Goal: Task Accomplishment & Management: Manage account settings

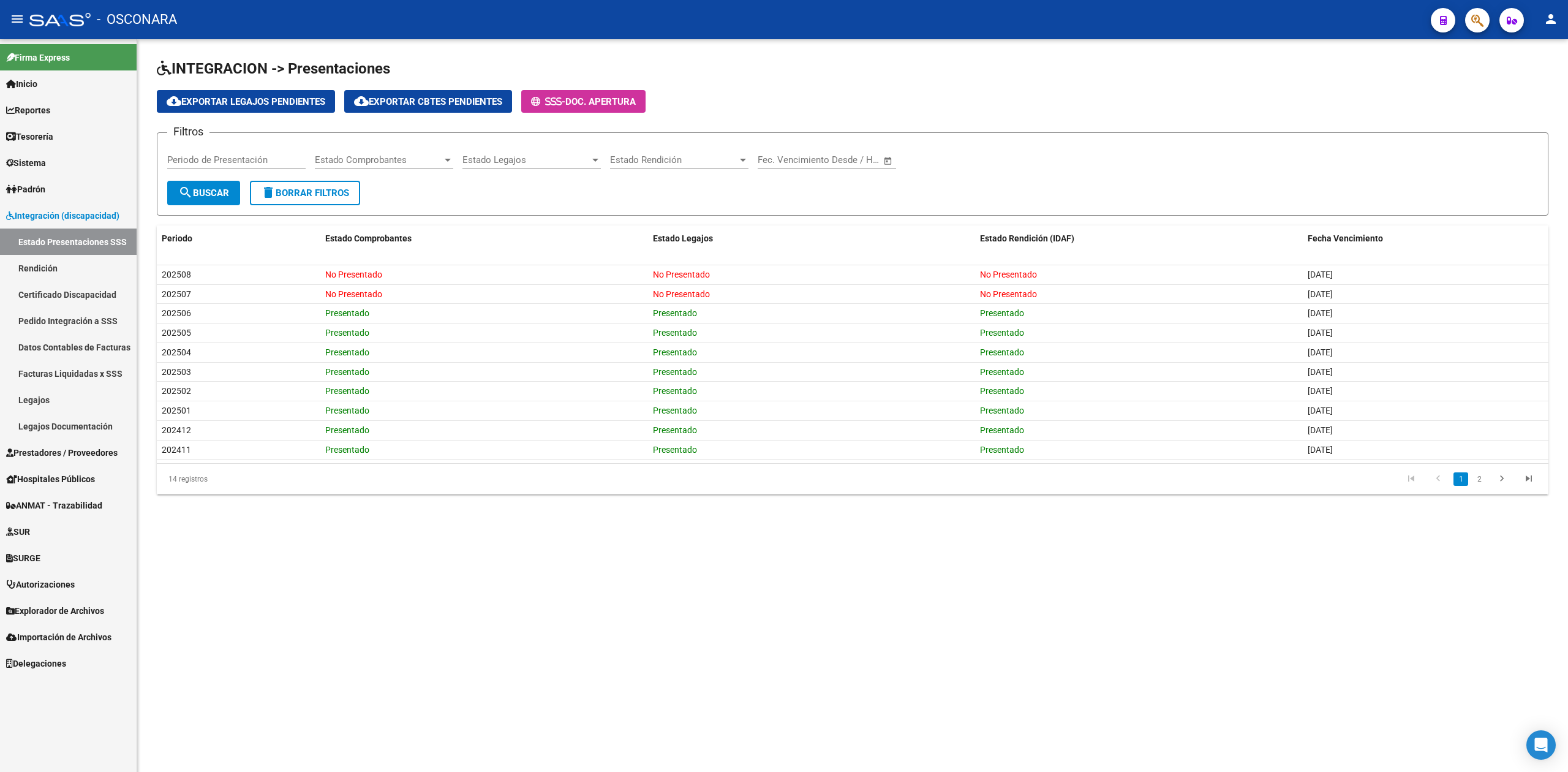
drag, startPoint x: 71, startPoint y: 469, endPoint x: 71, endPoint y: 479, distance: 10.0
click at [71, 469] on link "Hospitales Públicos" at bounding box center [68, 479] width 136 height 26
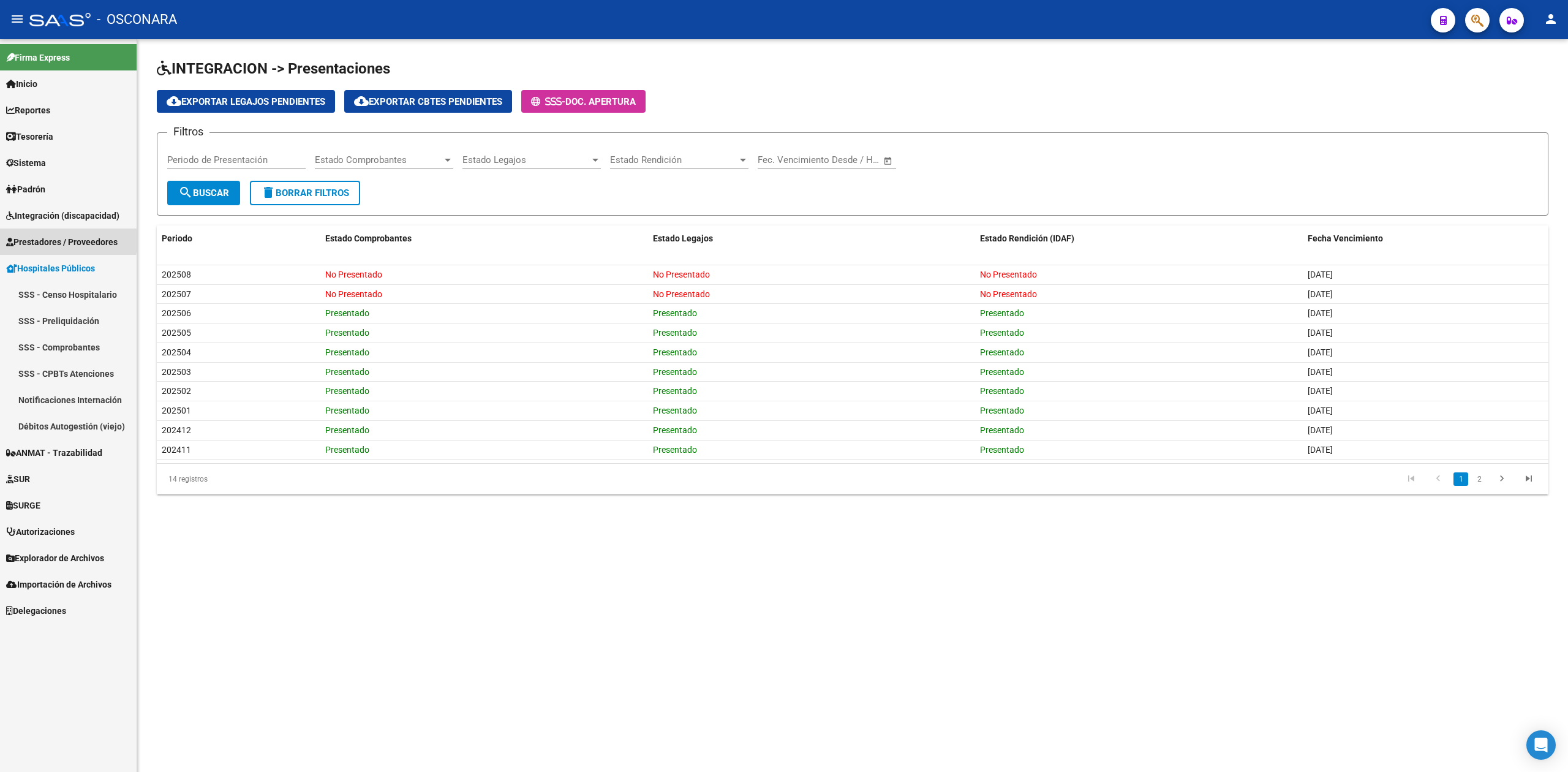
click at [56, 239] on span "Prestadores / Proveedores" at bounding box center [61, 242] width 112 height 14
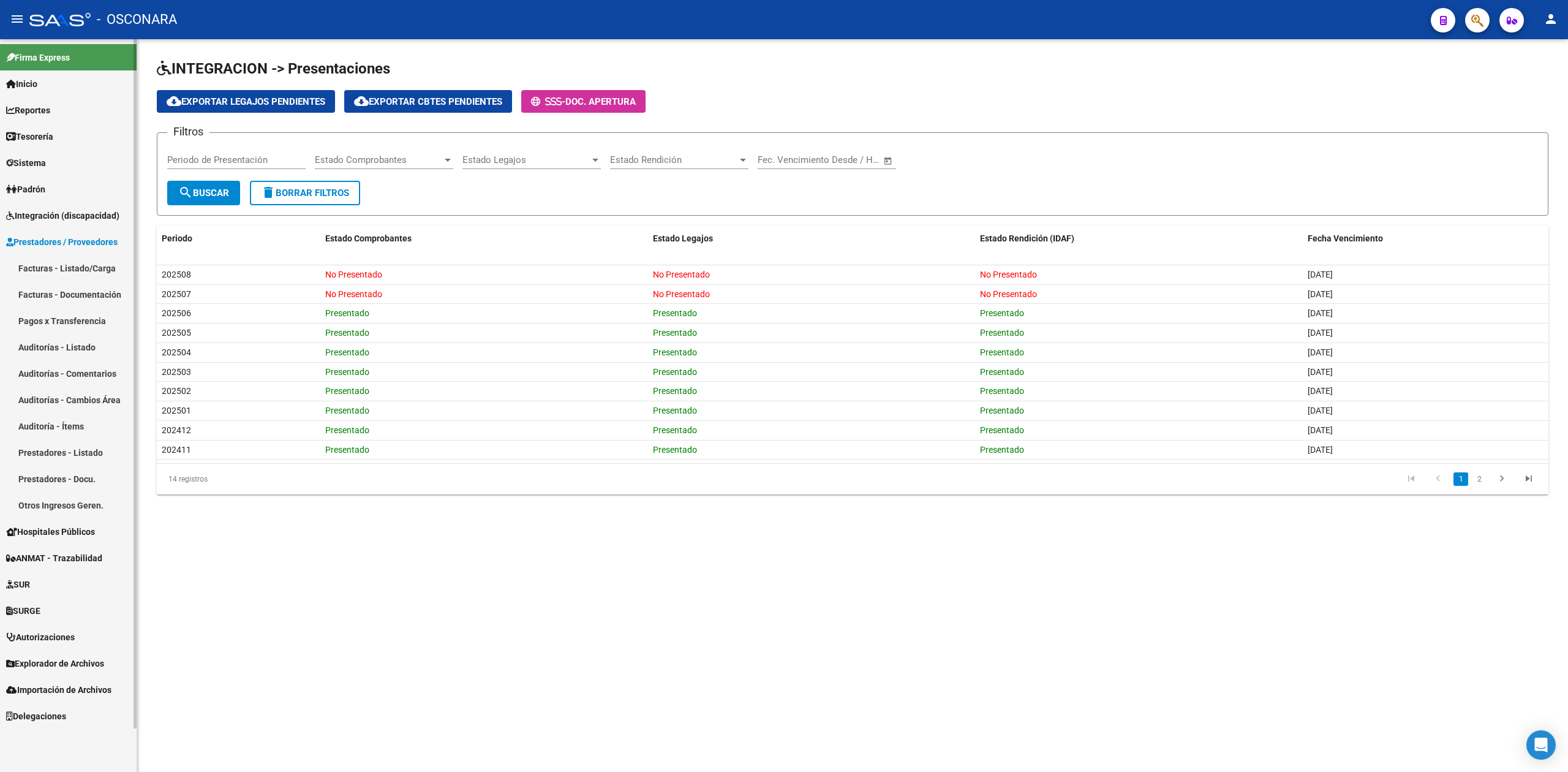
click at [56, 263] on link "Facturas - Listado/Carga" at bounding box center [68, 268] width 136 height 26
click at [79, 272] on link "Facturas - Listado/Carga" at bounding box center [68, 268] width 136 height 26
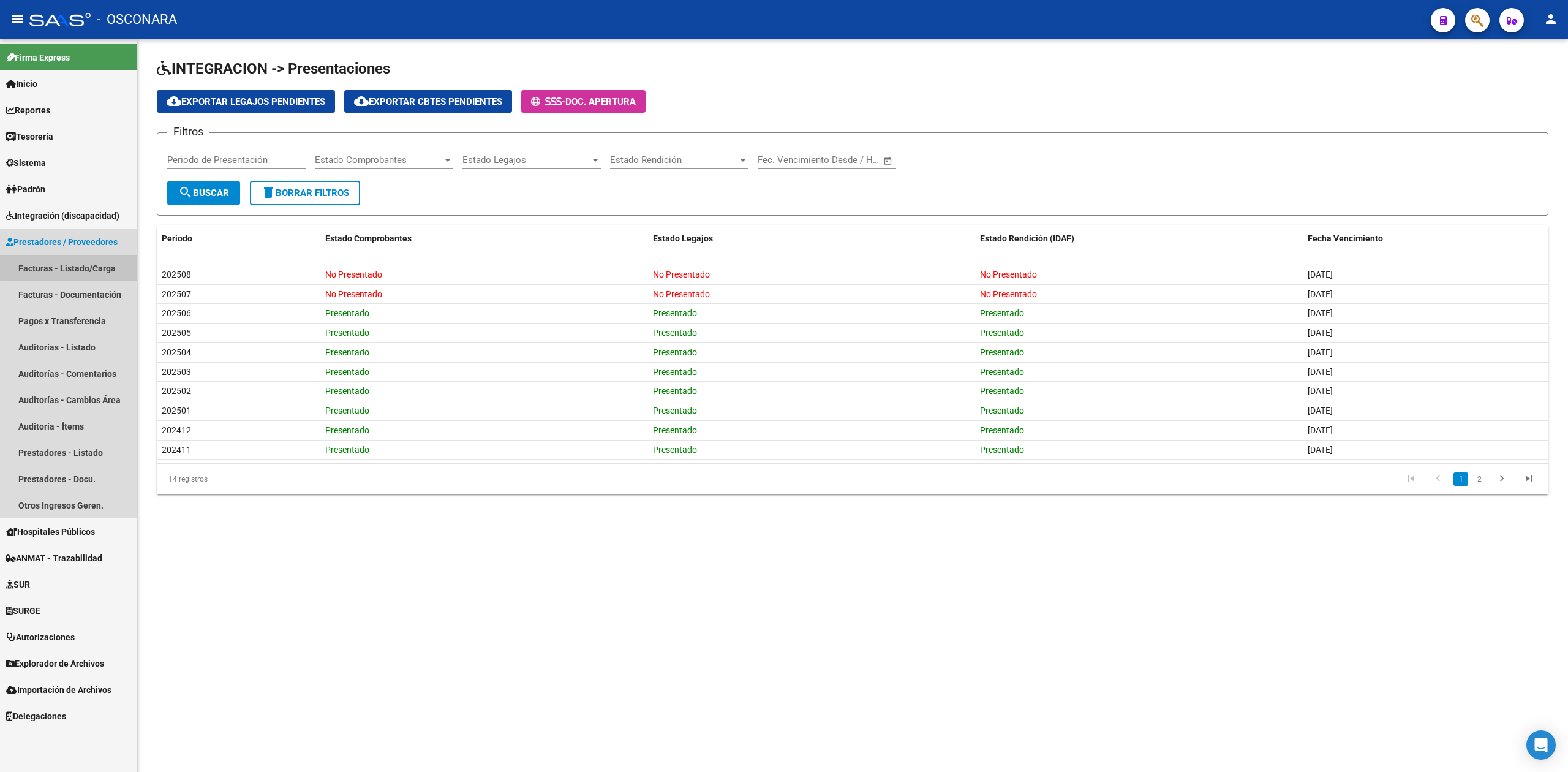
click at [79, 260] on link "Facturas - Listado/Carga" at bounding box center [68, 268] width 136 height 26
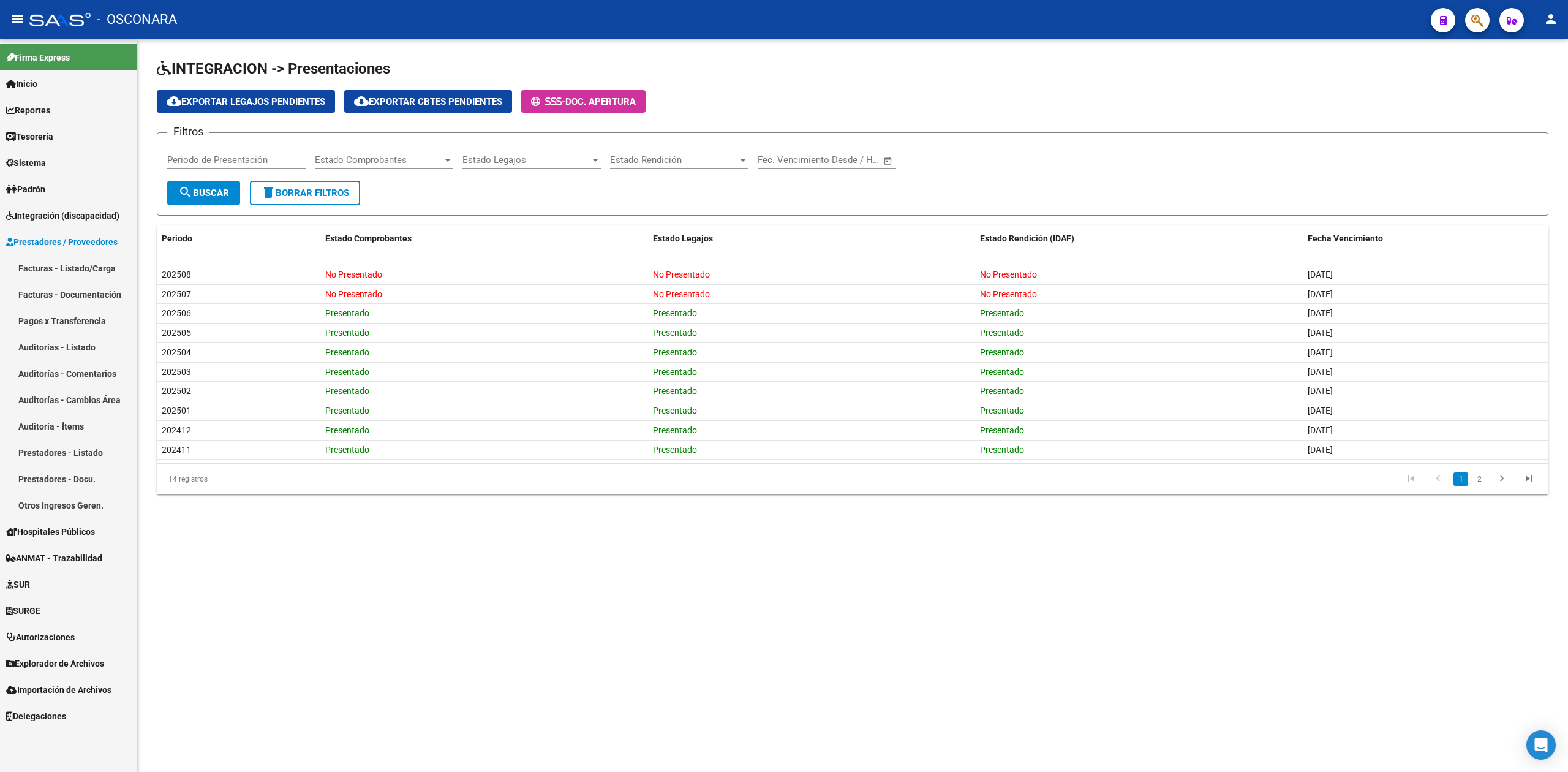
click at [62, 316] on link "Pagos x Transferencia" at bounding box center [68, 320] width 136 height 26
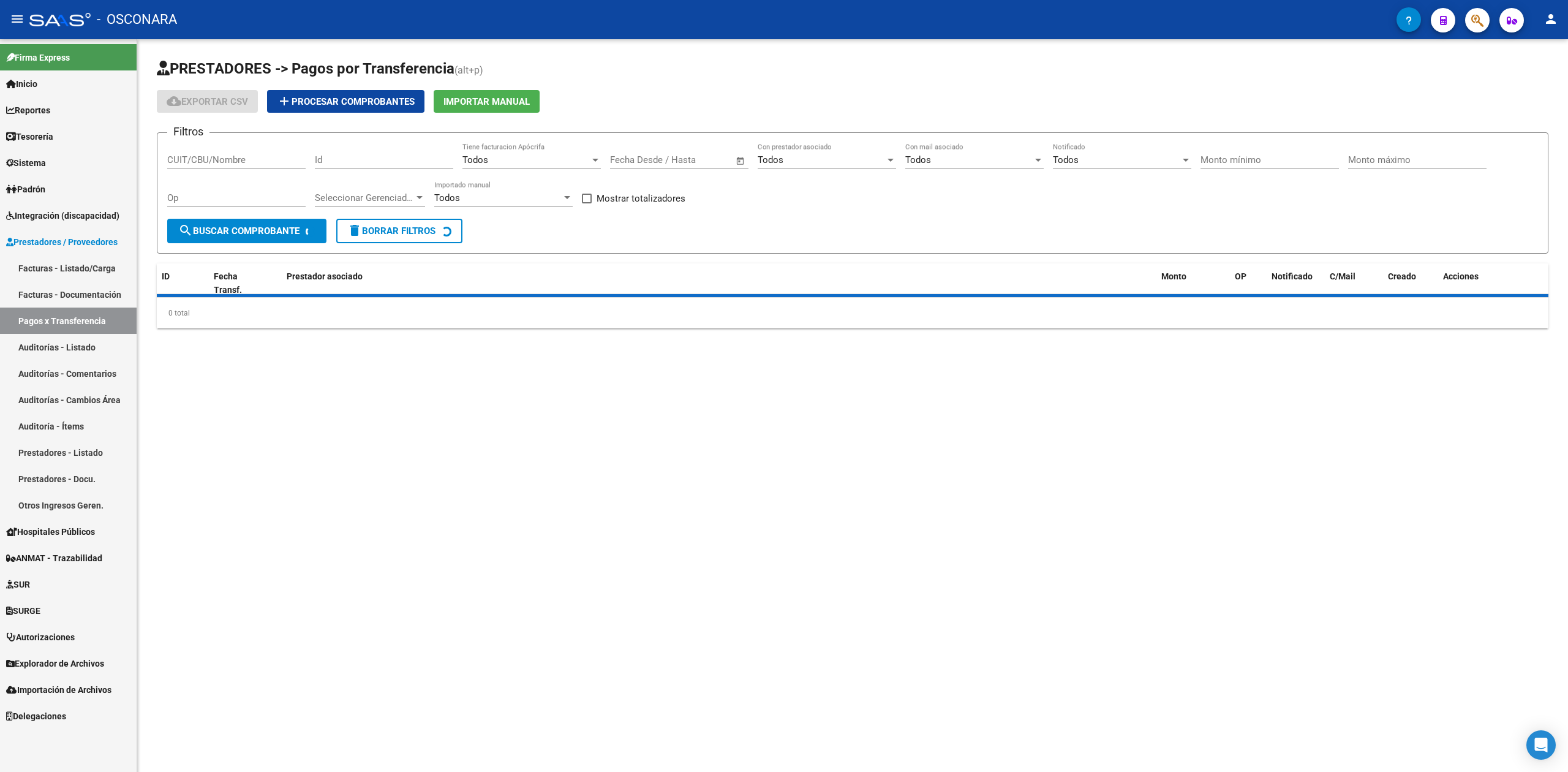
click at [86, 263] on link "Facturas - Listado/Carga" at bounding box center [68, 268] width 136 height 26
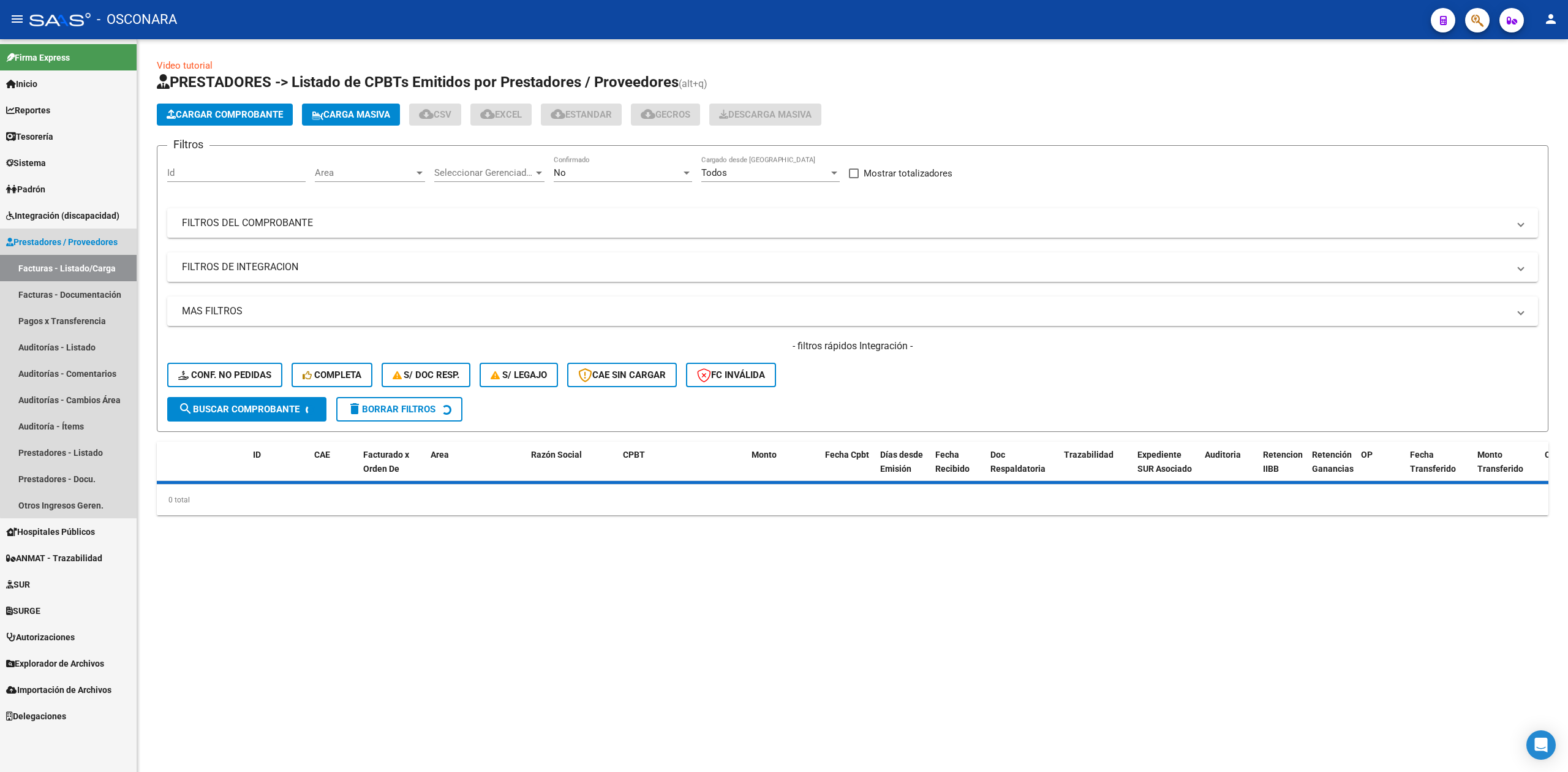
click at [601, 174] on div "No" at bounding box center [617, 173] width 127 height 11
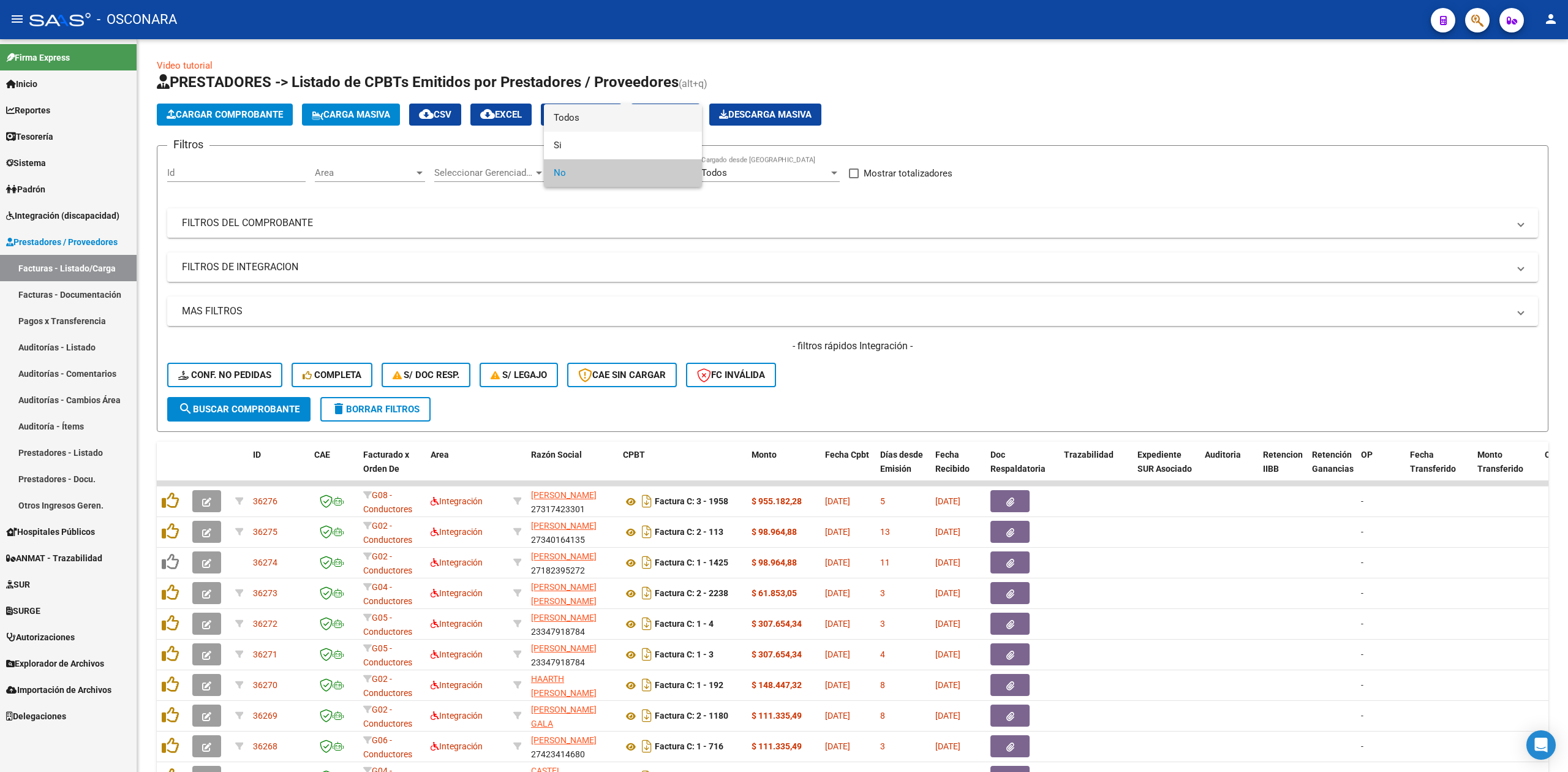
click at [578, 121] on span "Todos" at bounding box center [622, 118] width 139 height 28
click at [273, 173] on input "Id" at bounding box center [236, 173] width 139 height 11
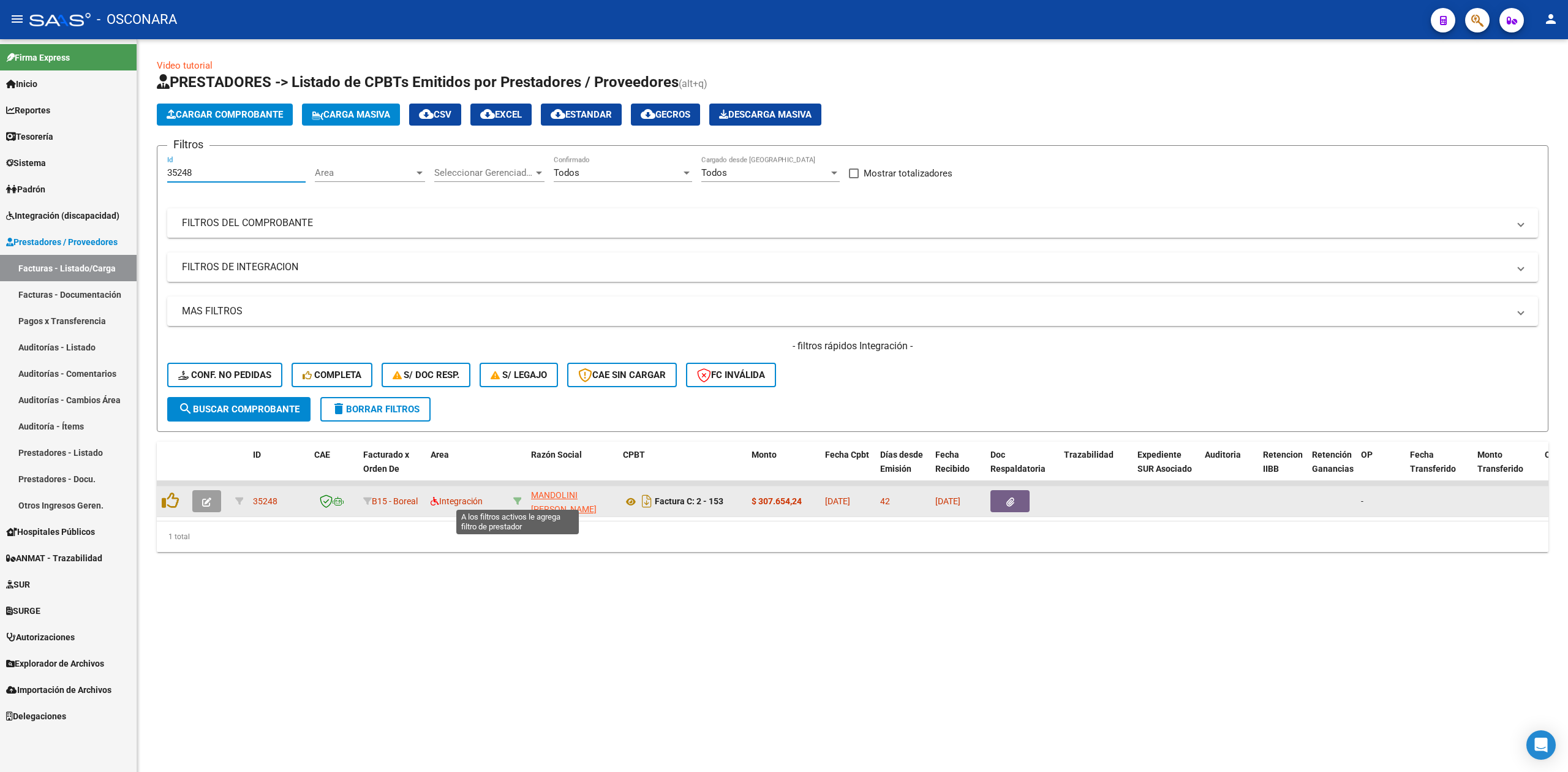
type input "35248"
click at [516, 497] on icon at bounding box center [517, 500] width 8 height 8
type input "27277792392"
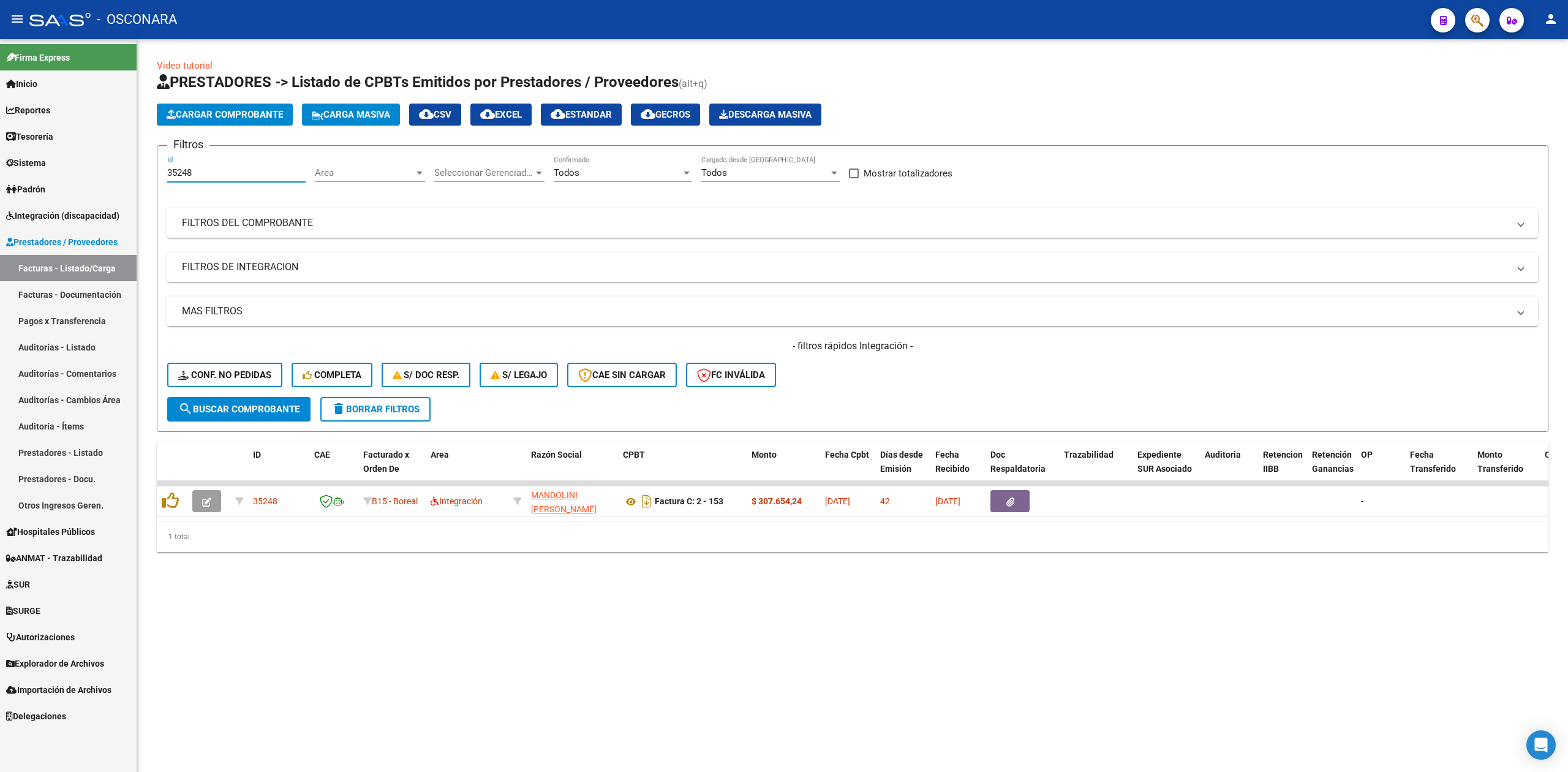
drag, startPoint x: 199, startPoint y: 174, endPoint x: 180, endPoint y: 125, distance: 52.6
click at [136, 172] on mat-sidenav-container "Firma Express Inicio Calendario SSS Instructivos Contacto OS Reportes Ingresos …" at bounding box center [784, 405] width 1568 height 733
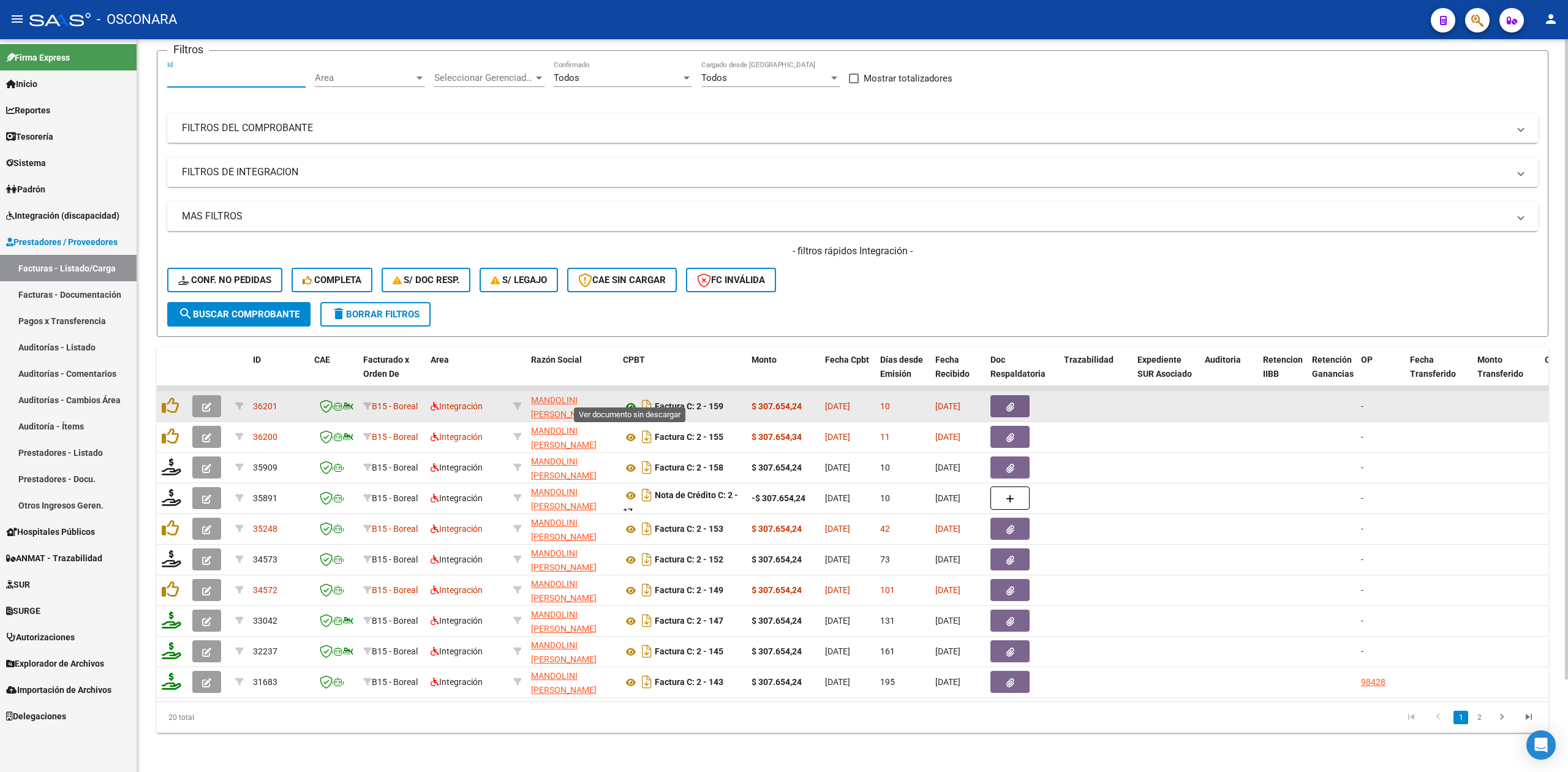
click at [630, 399] on icon at bounding box center [631, 407] width 16 height 15
click at [627, 399] on icon at bounding box center [631, 407] width 16 height 15
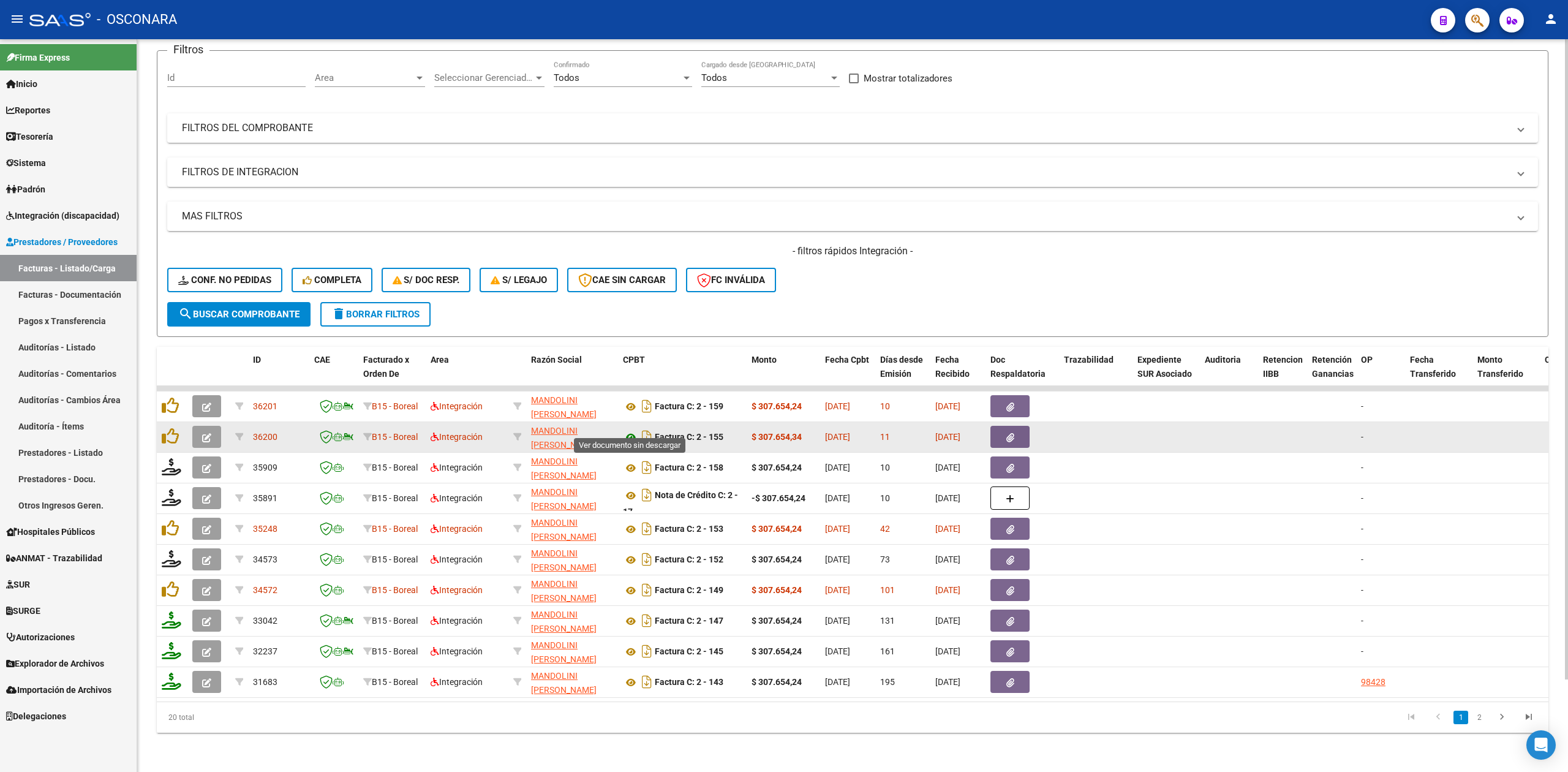
click at [628, 430] on icon at bounding box center [631, 437] width 16 height 15
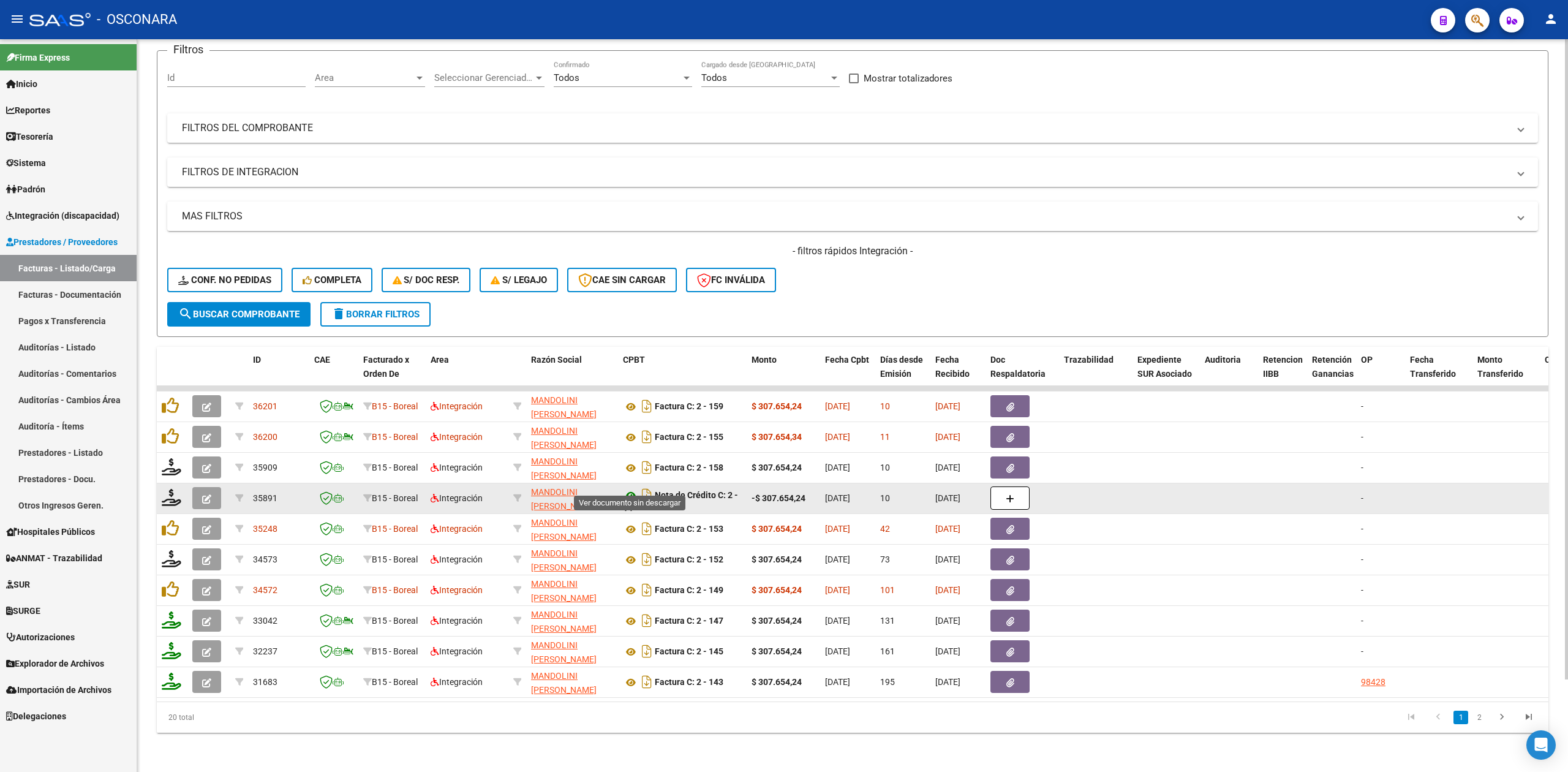
click at [630, 488] on icon at bounding box center [631, 496] width 16 height 15
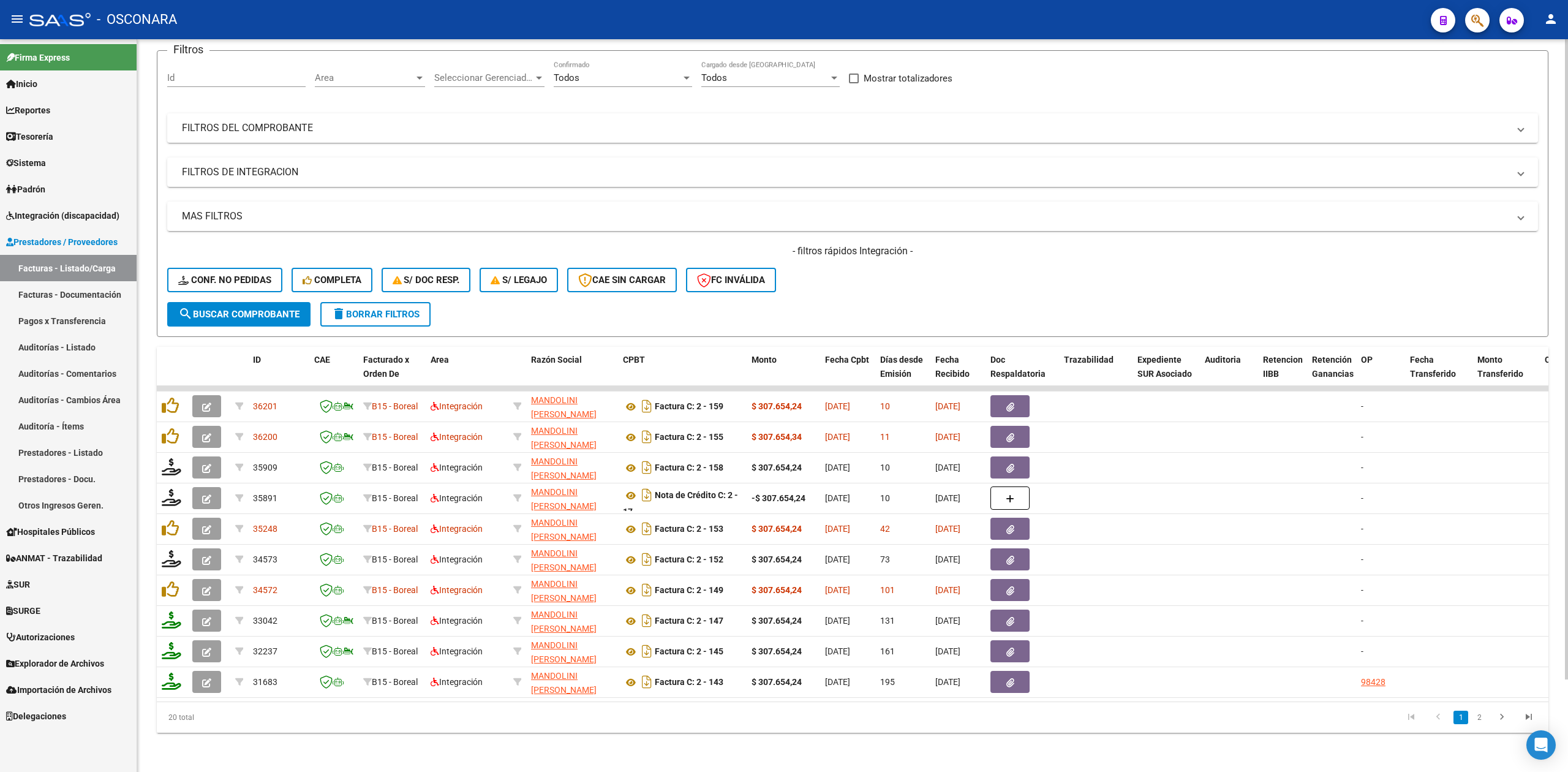
click at [903, 294] on form "Filtros Id Area Area Seleccionar Gerenciador Seleccionar Gerenciador Todos Conf…" at bounding box center [852, 194] width 1391 height 287
click at [937, 263] on div "- filtros rápidos Integración - Conf. no pedidas Completa S/ Doc Resp. S/ legaj…" at bounding box center [853, 273] width 1371 height 58
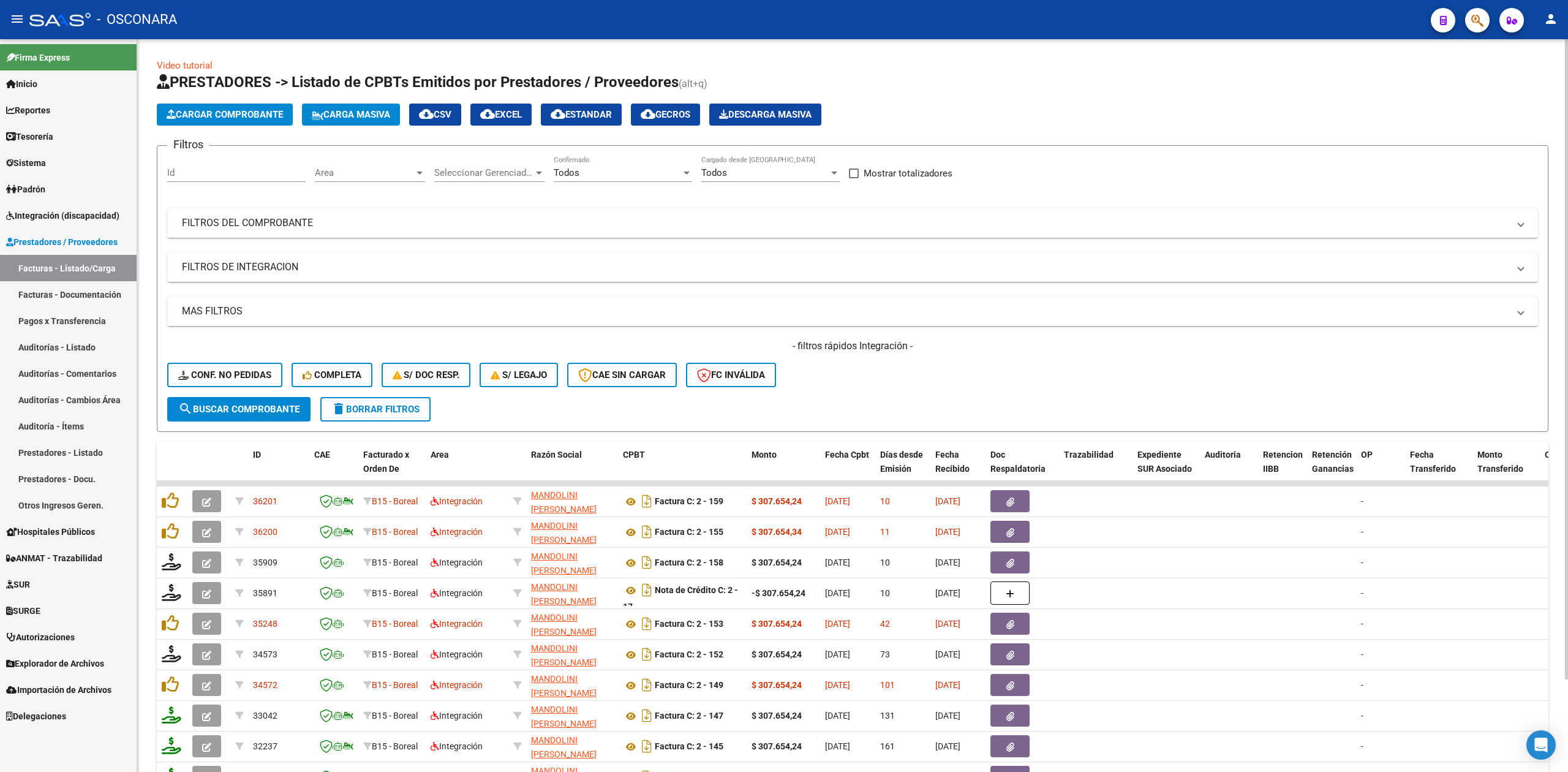
click at [740, 412] on form "Filtros Id Area Area Seleccionar Gerenciador Seleccionar Gerenciador Todos Conf…" at bounding box center [852, 289] width 1391 height 287
click at [373, 174] on span "Area" at bounding box center [364, 173] width 99 height 11
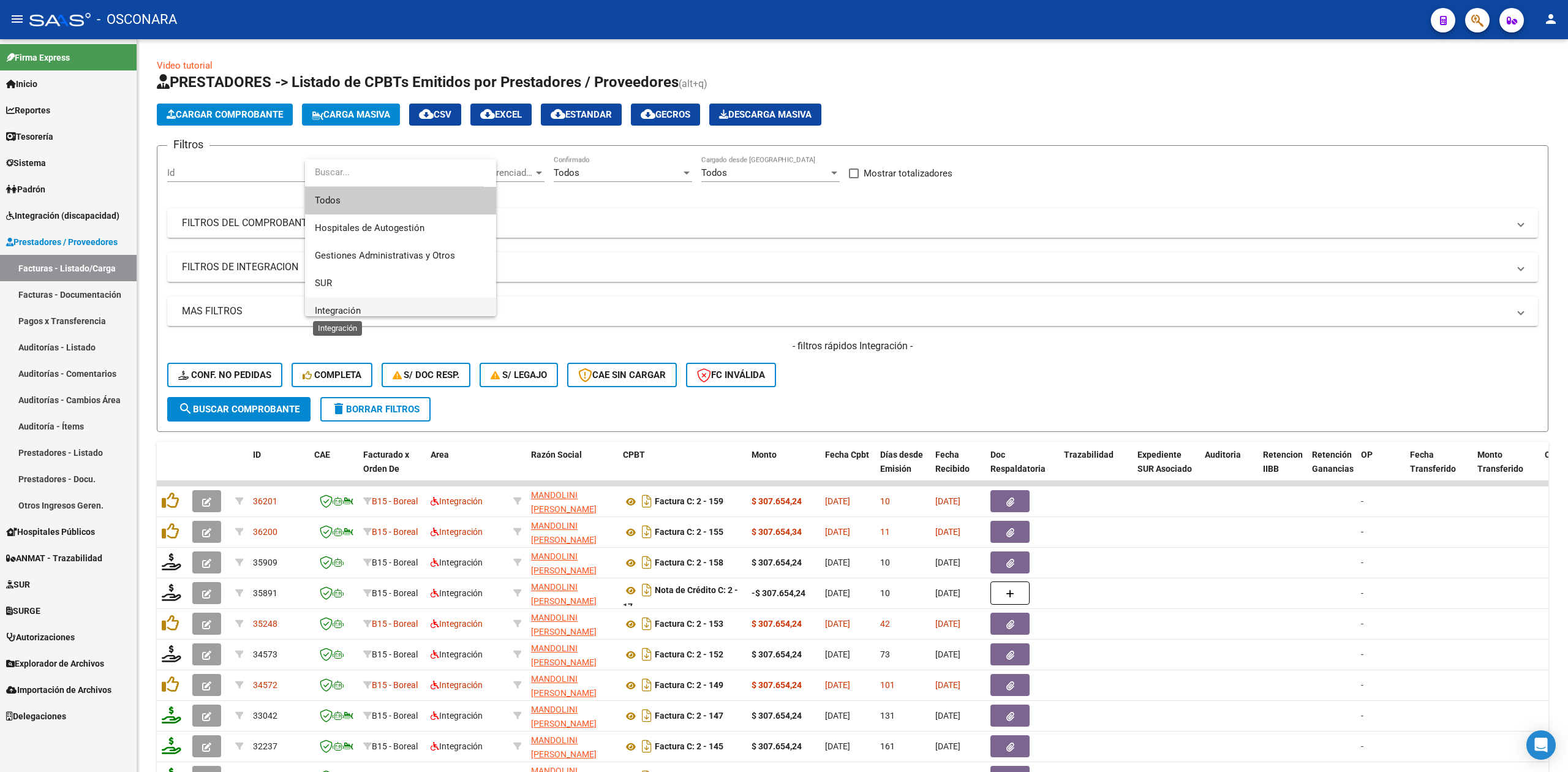
click at [358, 309] on span "Integración" at bounding box center [337, 311] width 46 height 11
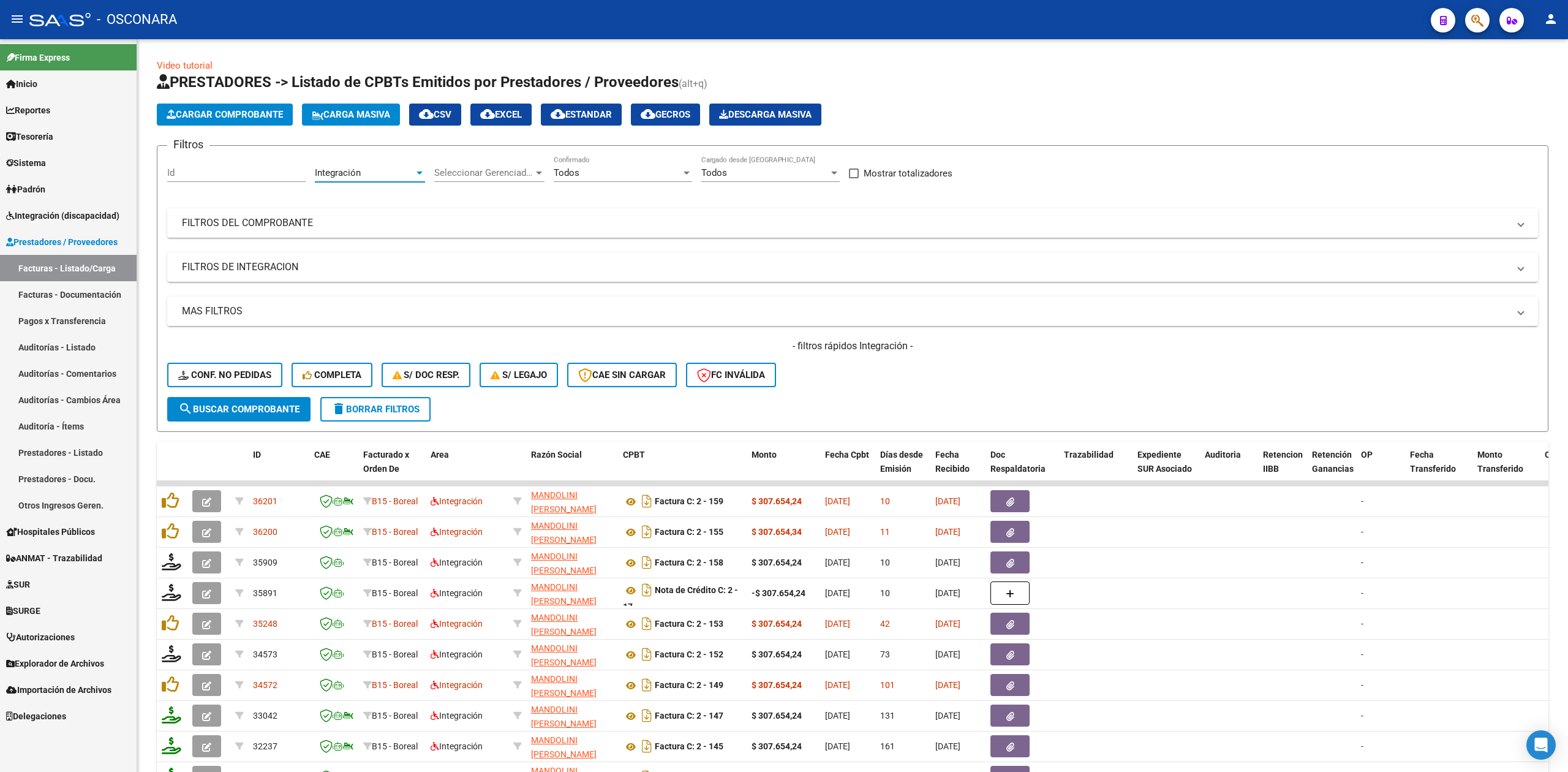
scroll to position [8, 0]
click at [584, 167] on div "Todos" at bounding box center [617, 173] width 127 height 11
click at [566, 233] on span "No" at bounding box center [622, 228] width 139 height 28
click at [497, 213] on mat-expansion-panel-header "FILTROS DEL COMPROBANTE" at bounding box center [853, 223] width 1371 height 29
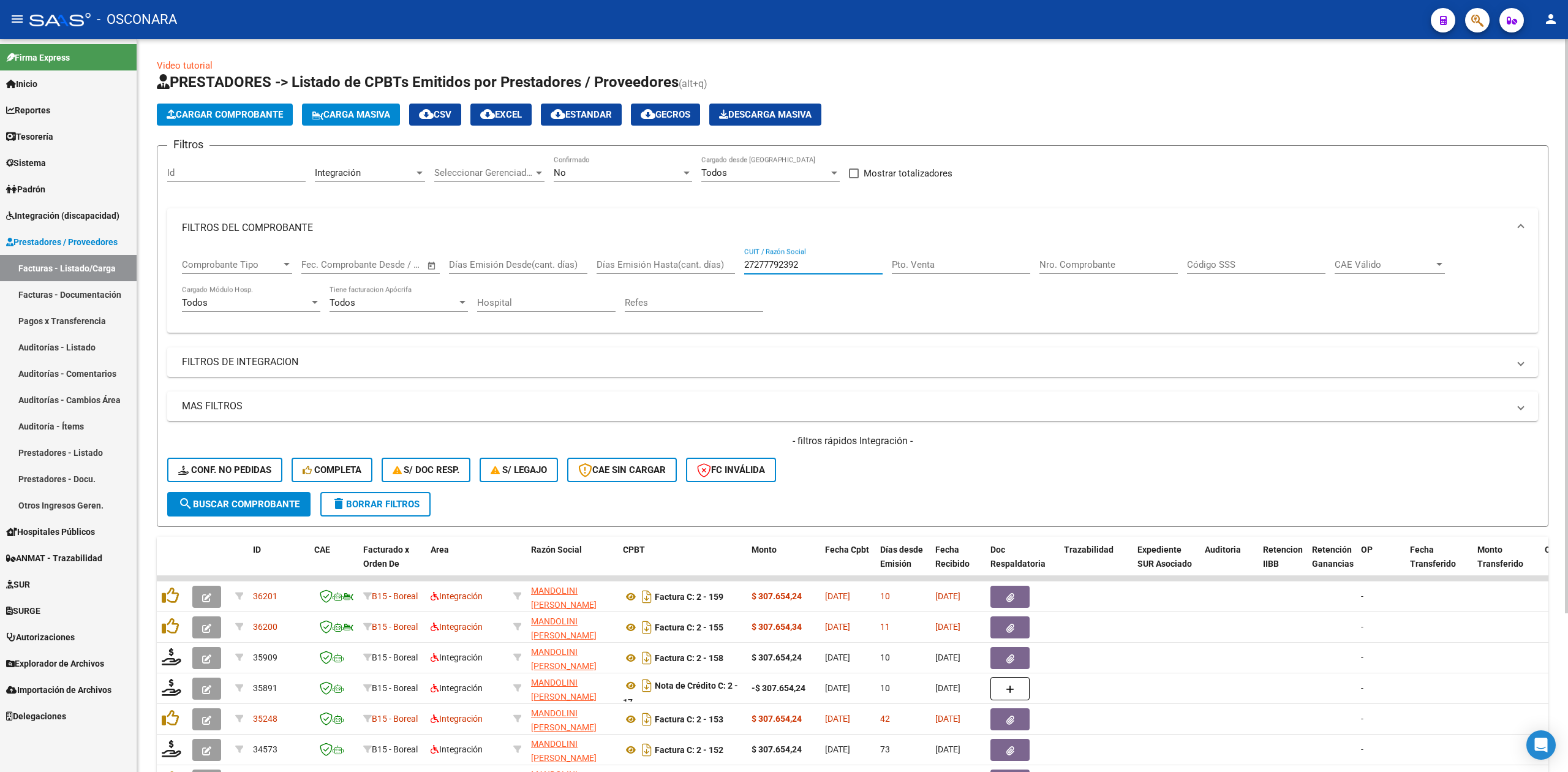
drag, startPoint x: 833, startPoint y: 269, endPoint x: 679, endPoint y: 263, distance: 154.1
click at [679, 263] on div "Comprobante Tipo Comprobante Tipo Fecha inicio – Fecha fin Fec. Comprobante Des…" at bounding box center [853, 285] width 1341 height 76
click at [349, 349] on mat-expansion-panel-header "FILTROS DE INTEGRACION" at bounding box center [853, 362] width 1371 height 29
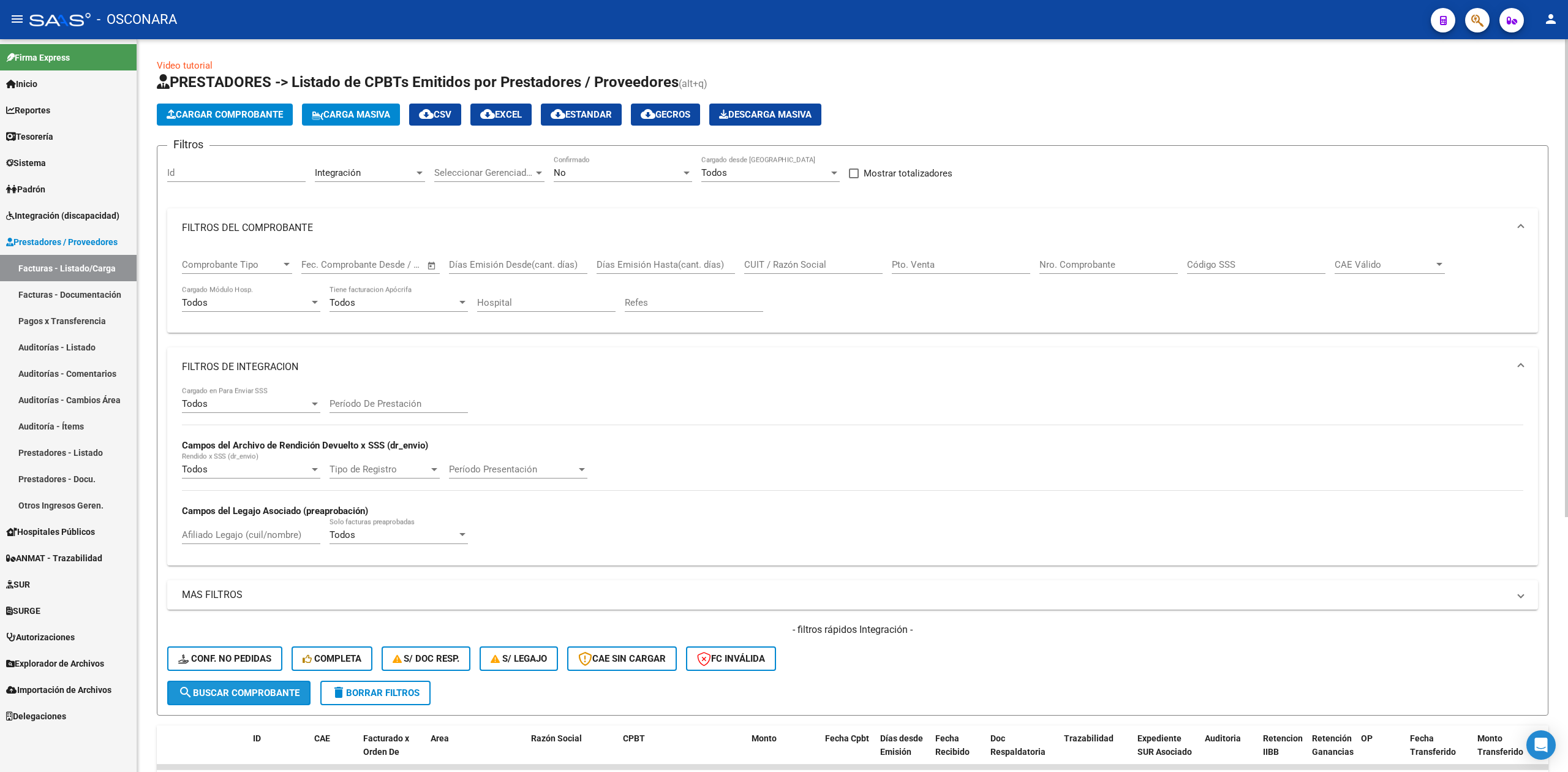
click at [263, 689] on span "search Buscar Comprobante" at bounding box center [239, 692] width 121 height 11
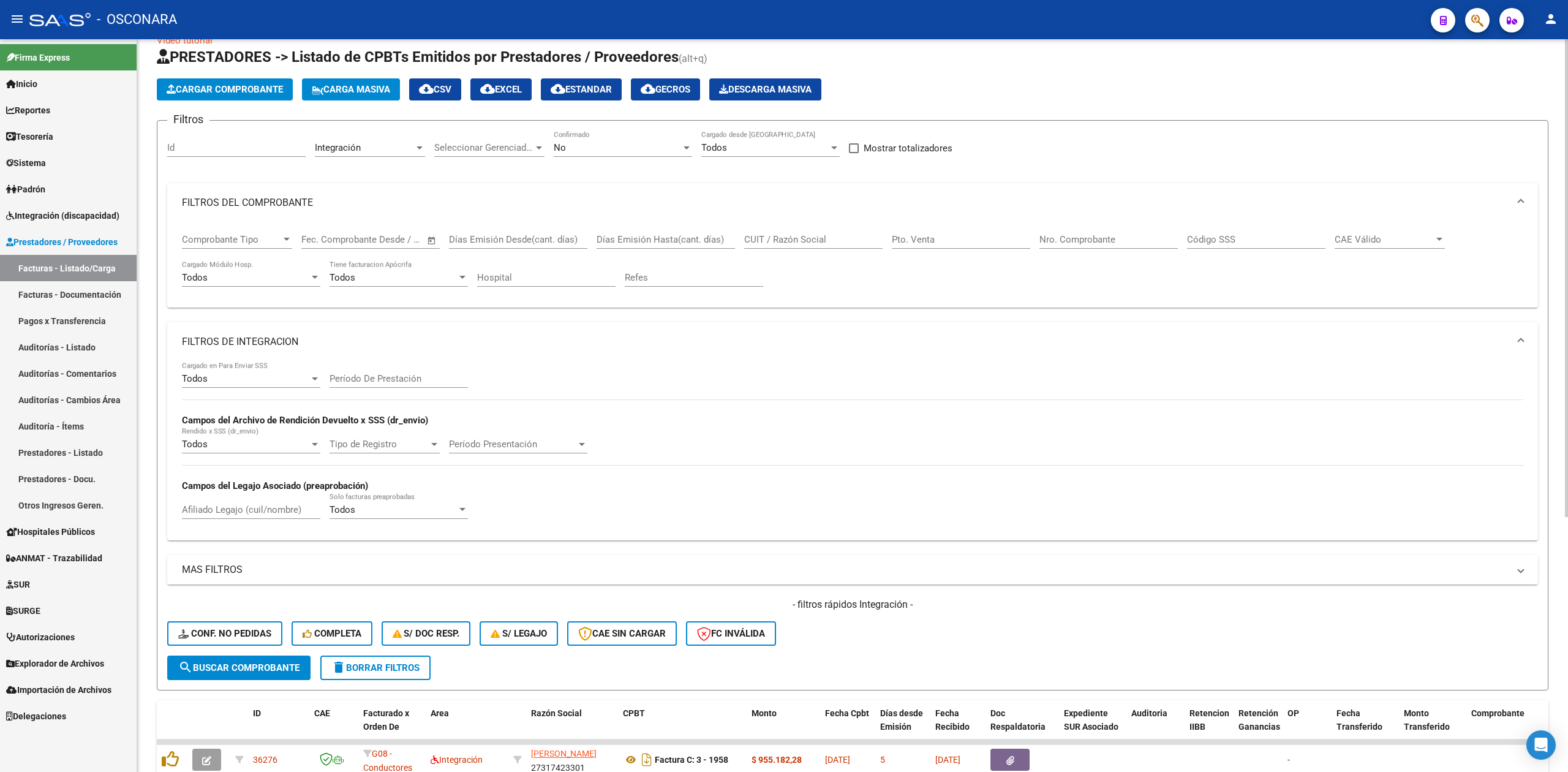
scroll to position [0, 0]
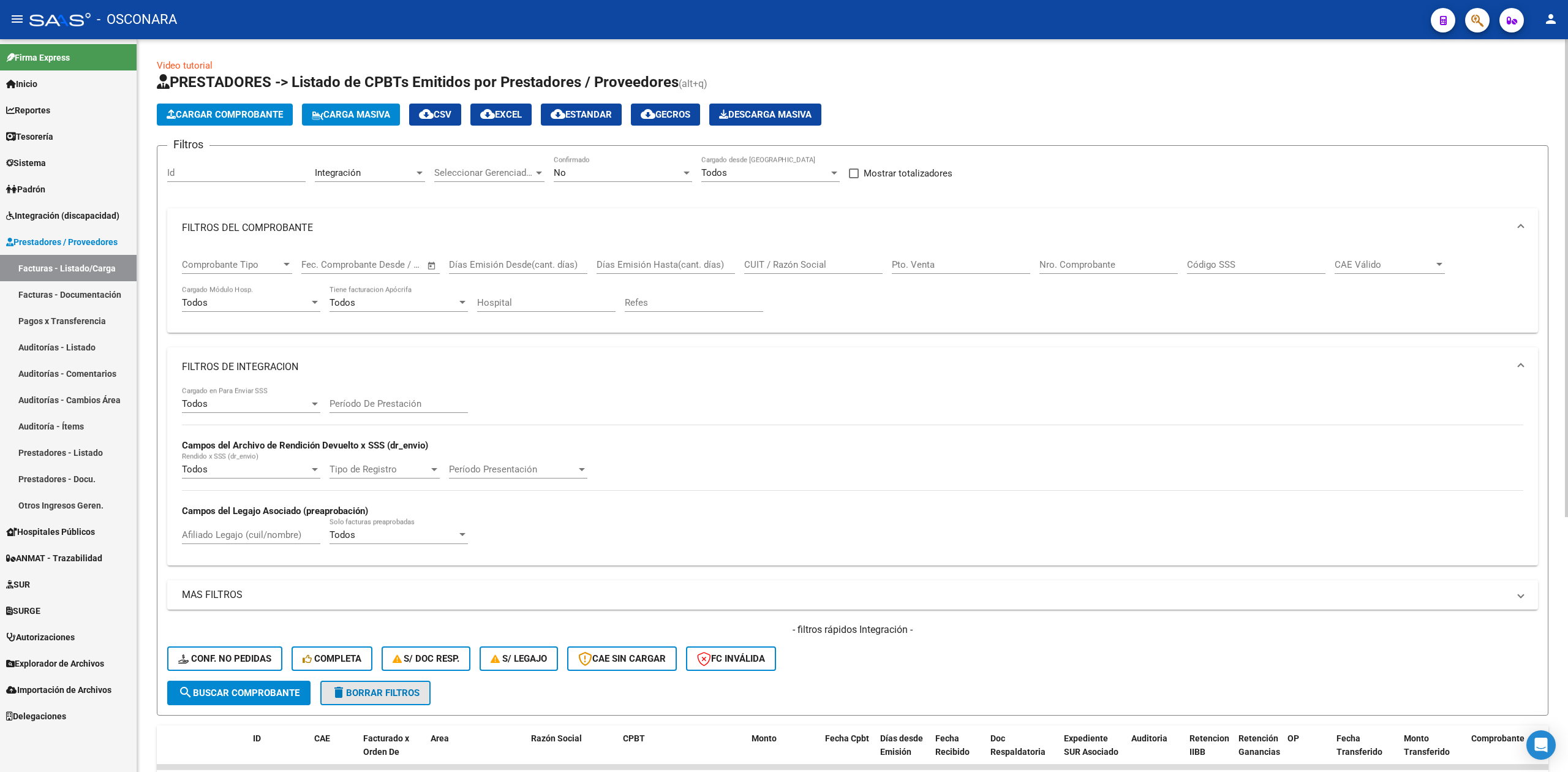
click at [385, 690] on span "delete Borrar Filtros" at bounding box center [376, 692] width 88 height 11
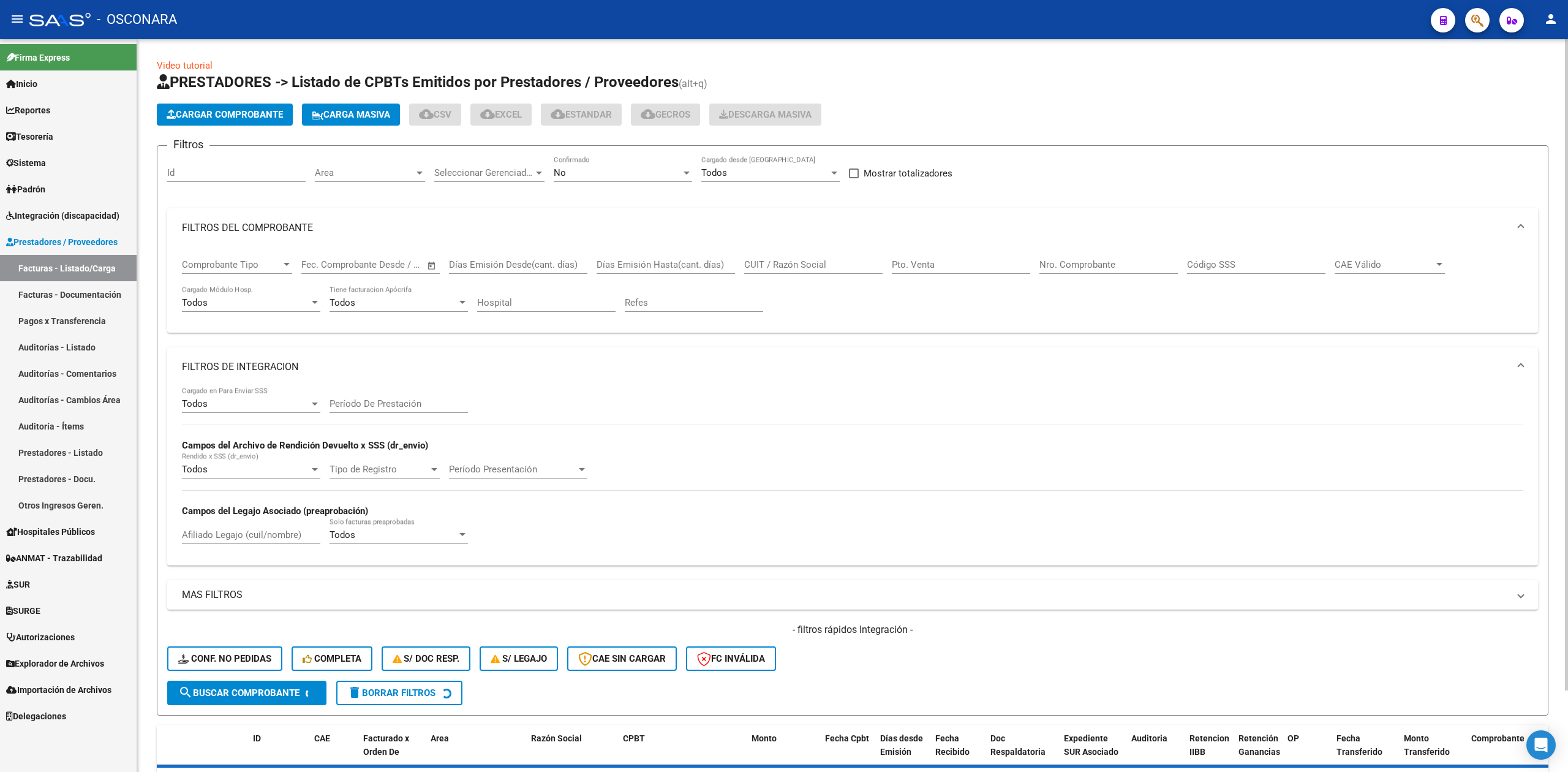
click at [799, 265] on input "CUIT / Razón Social" at bounding box center [813, 264] width 139 height 11
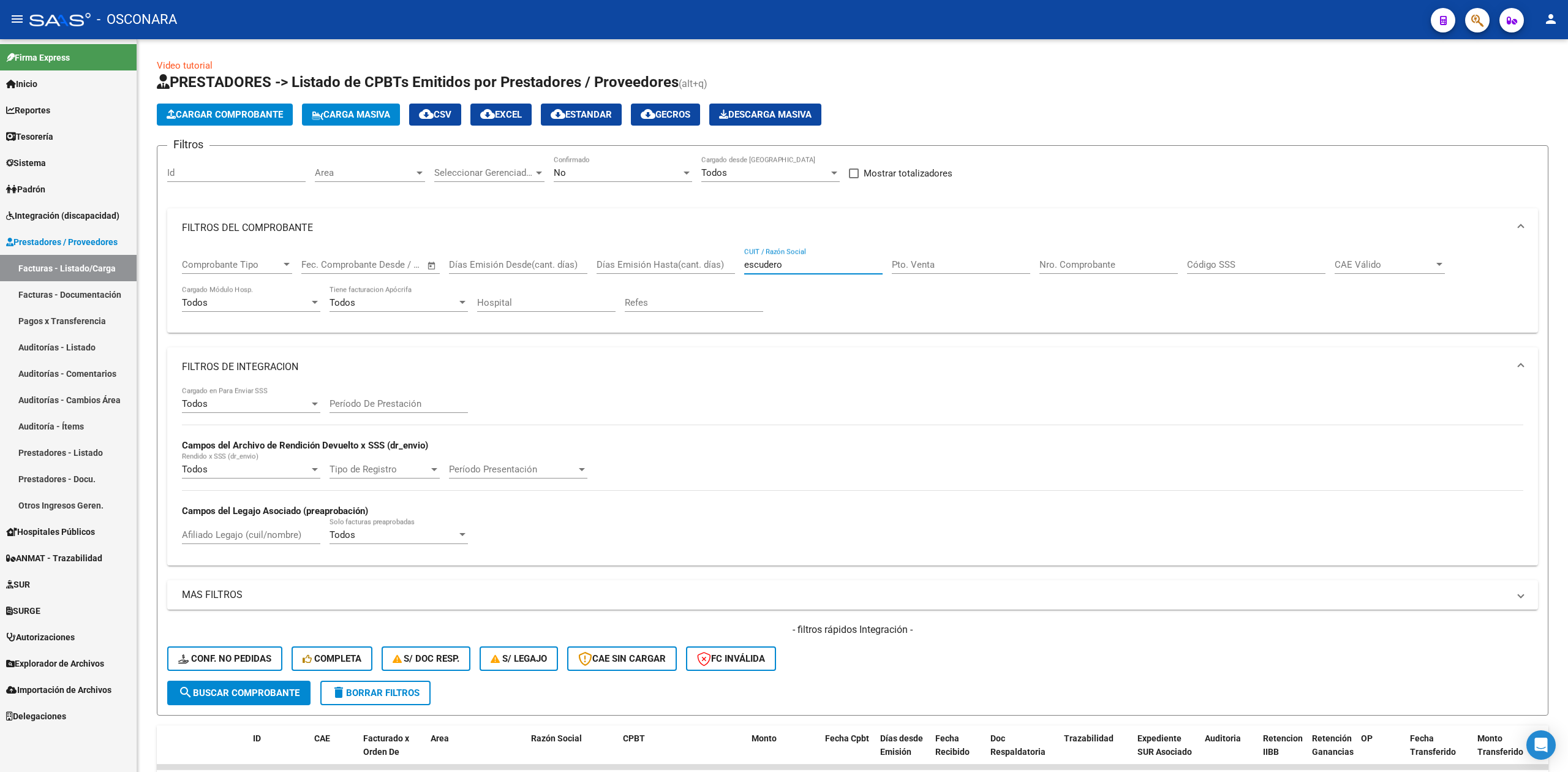
type input "escudero"
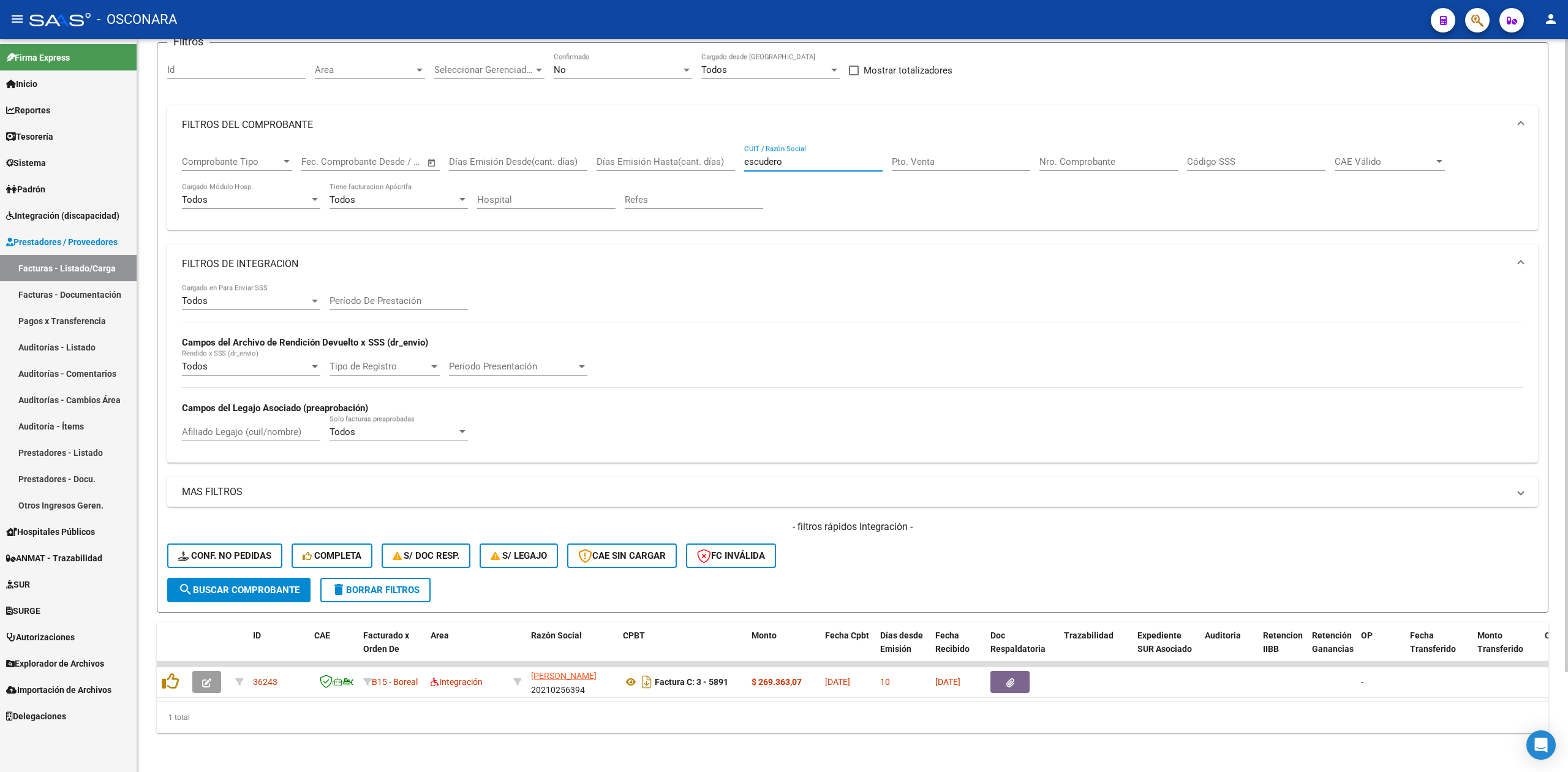
scroll to position [116, 0]
click at [940, 520] on h4 "- filtros rápidos Integración -" at bounding box center [853, 527] width 1371 height 14
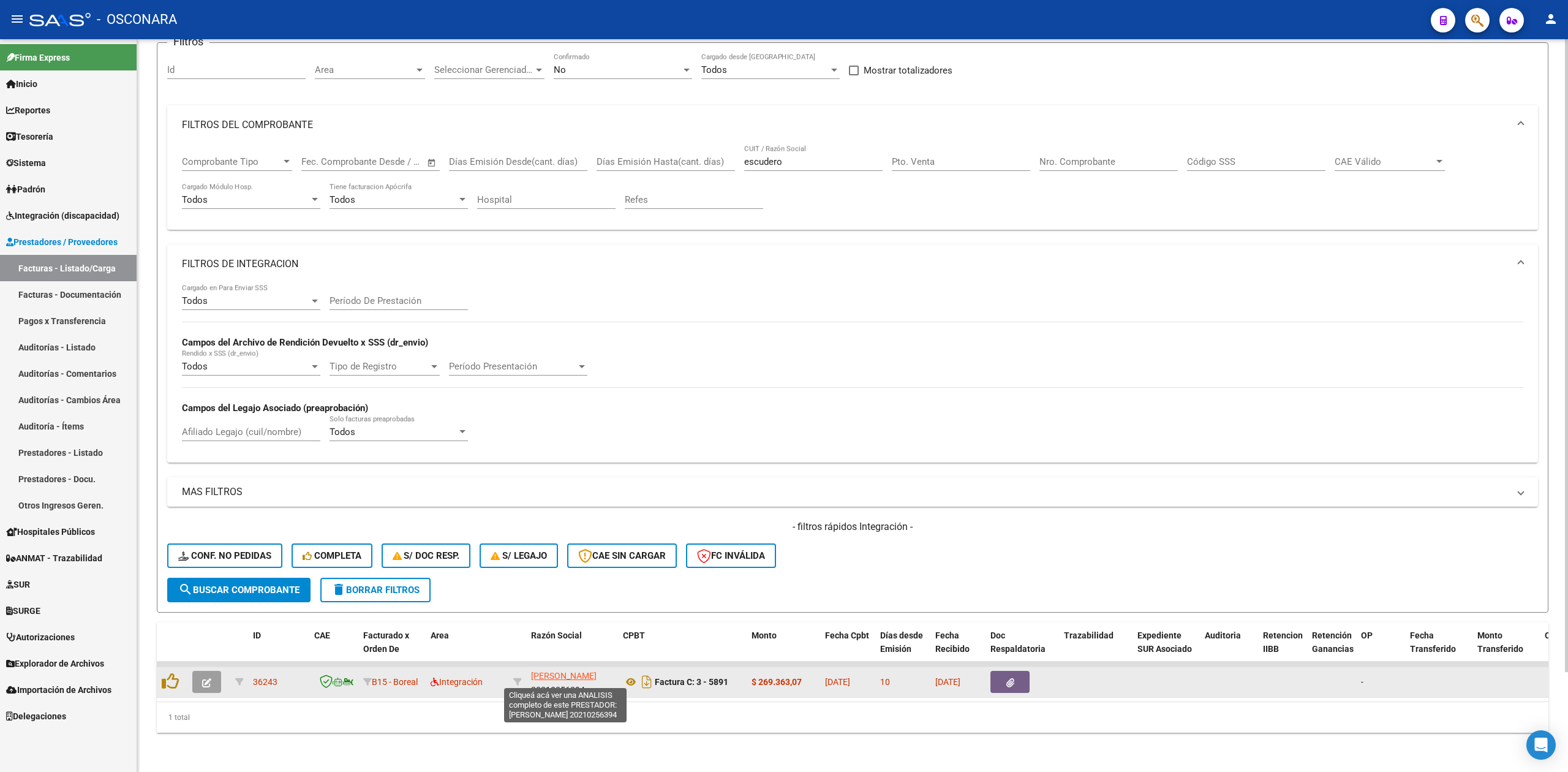
click at [551, 674] on span "[PERSON_NAME]" at bounding box center [563, 675] width 65 height 10
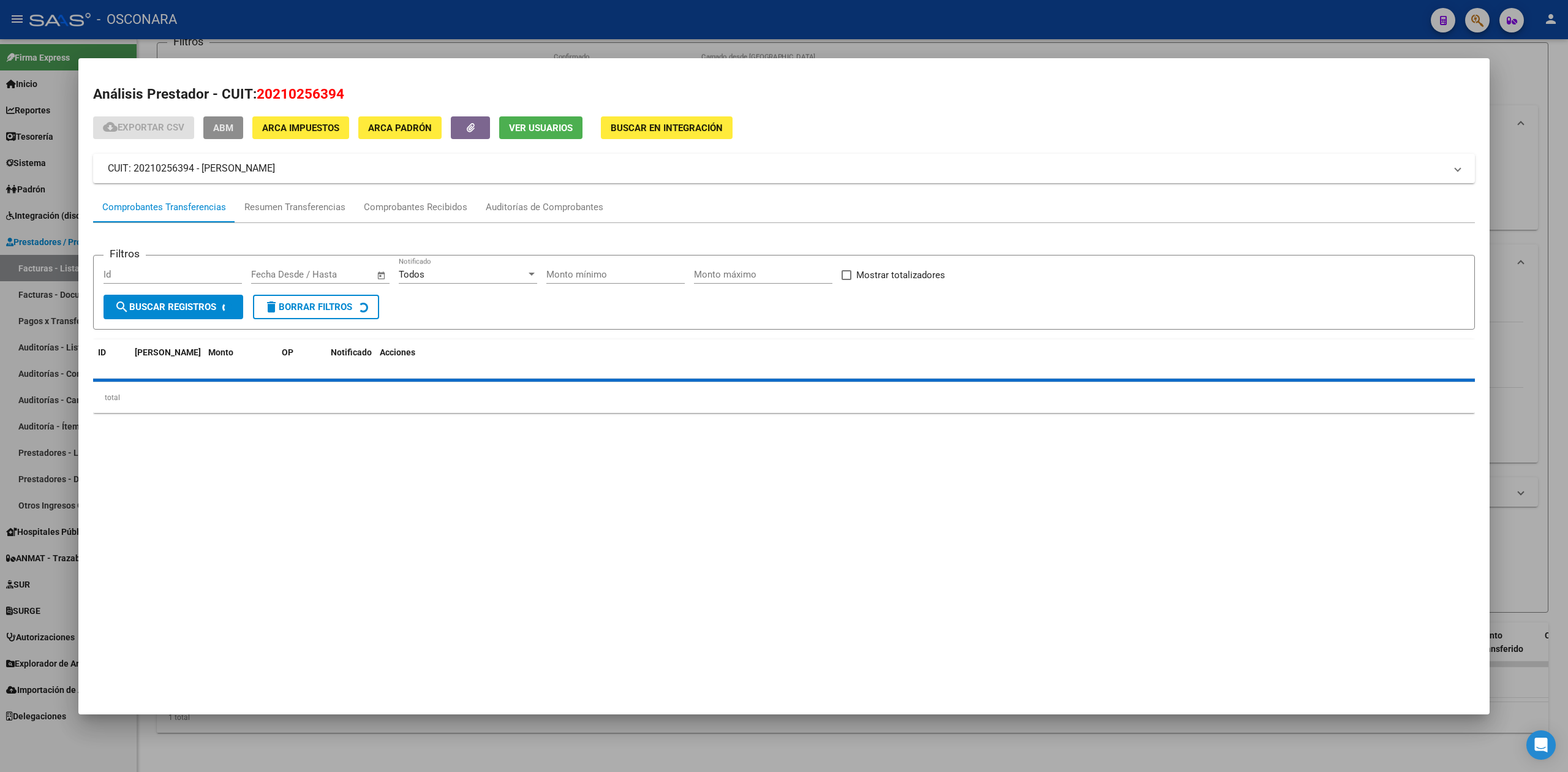
click at [211, 126] on button "ABM" at bounding box center [223, 128] width 40 height 23
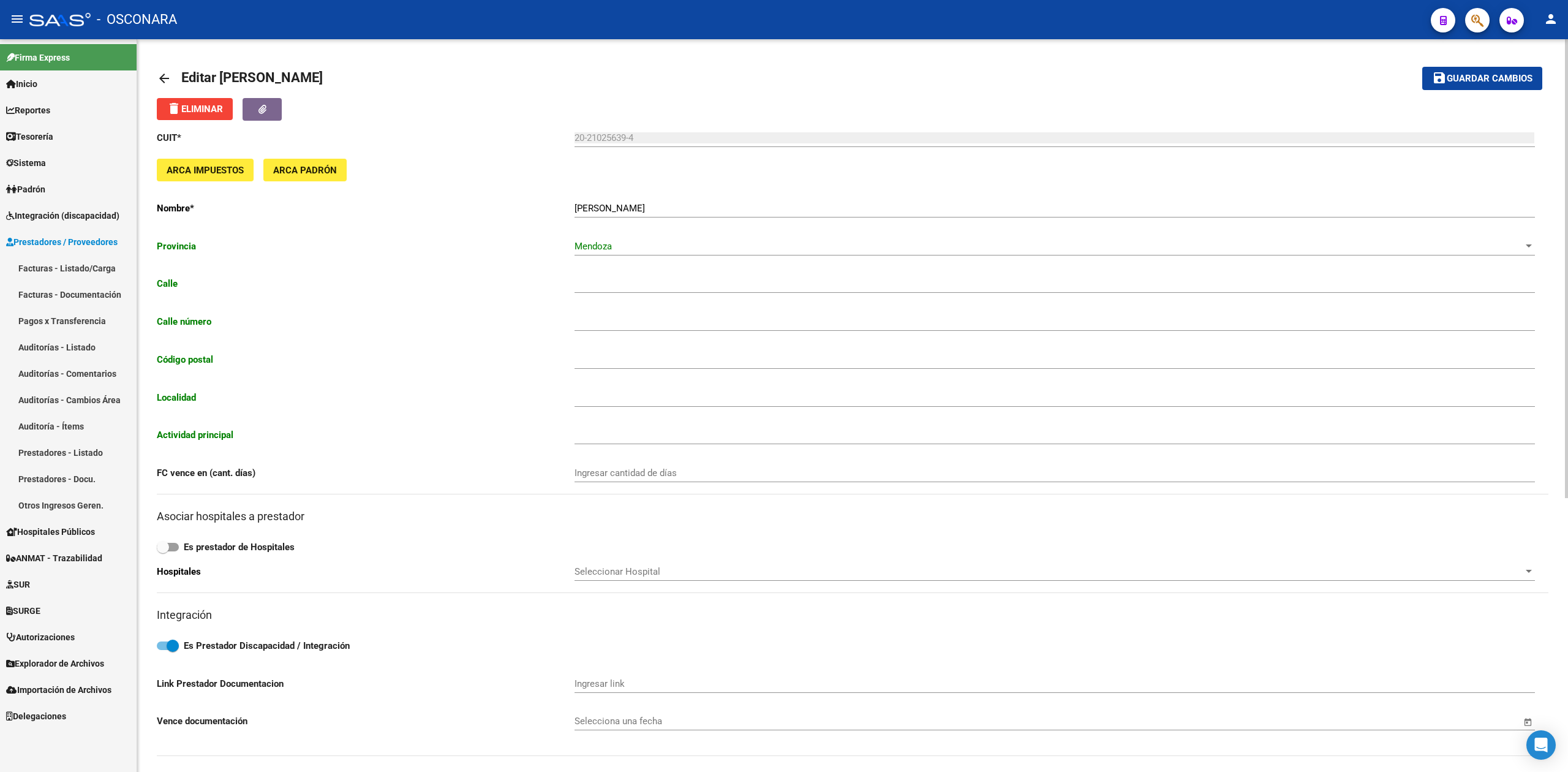
type input "RIO NEGRO"
type input "519"
type input "5501"
type input "[PERSON_NAME]"
type input "492190"
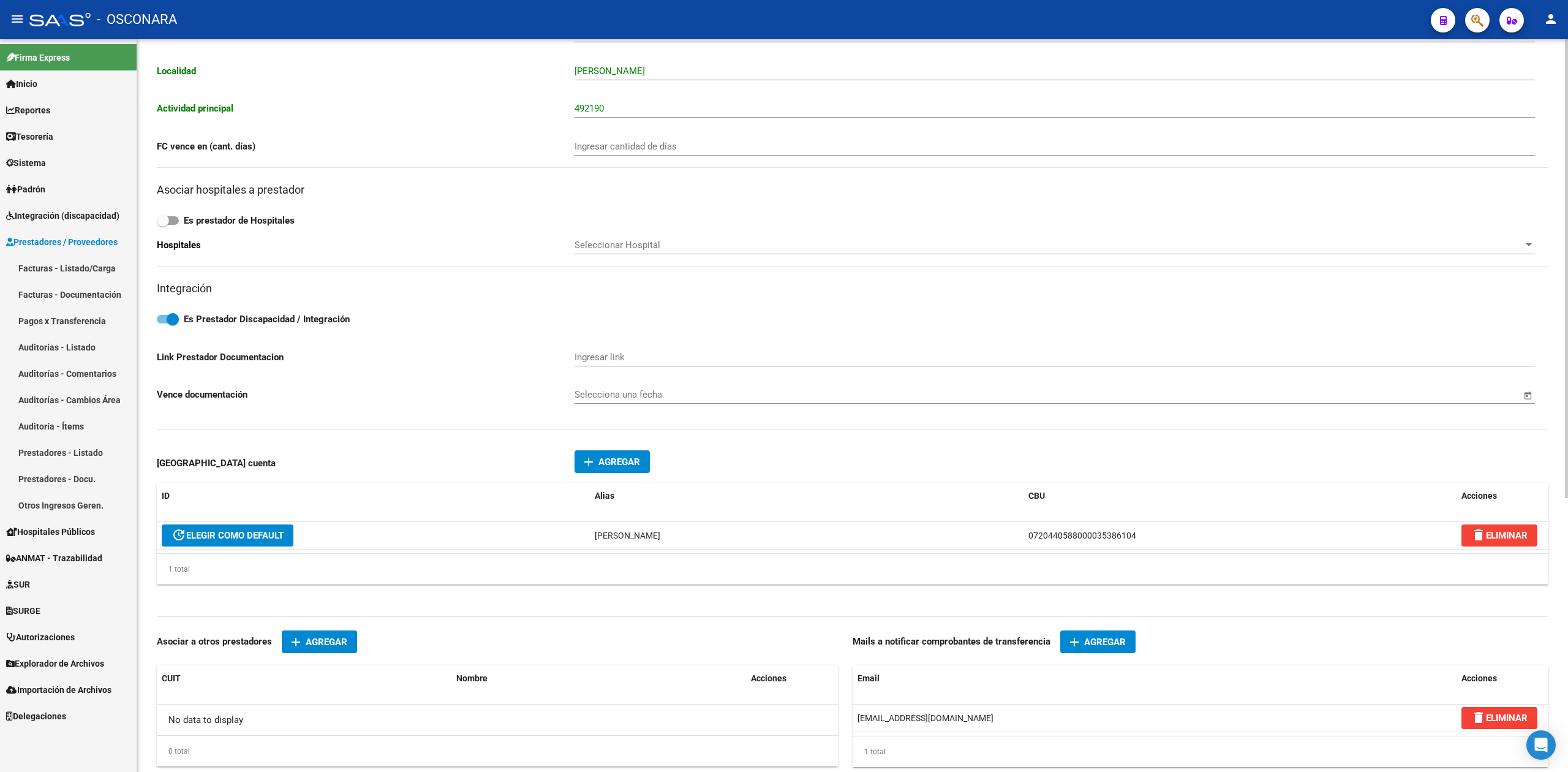
scroll to position [408, 0]
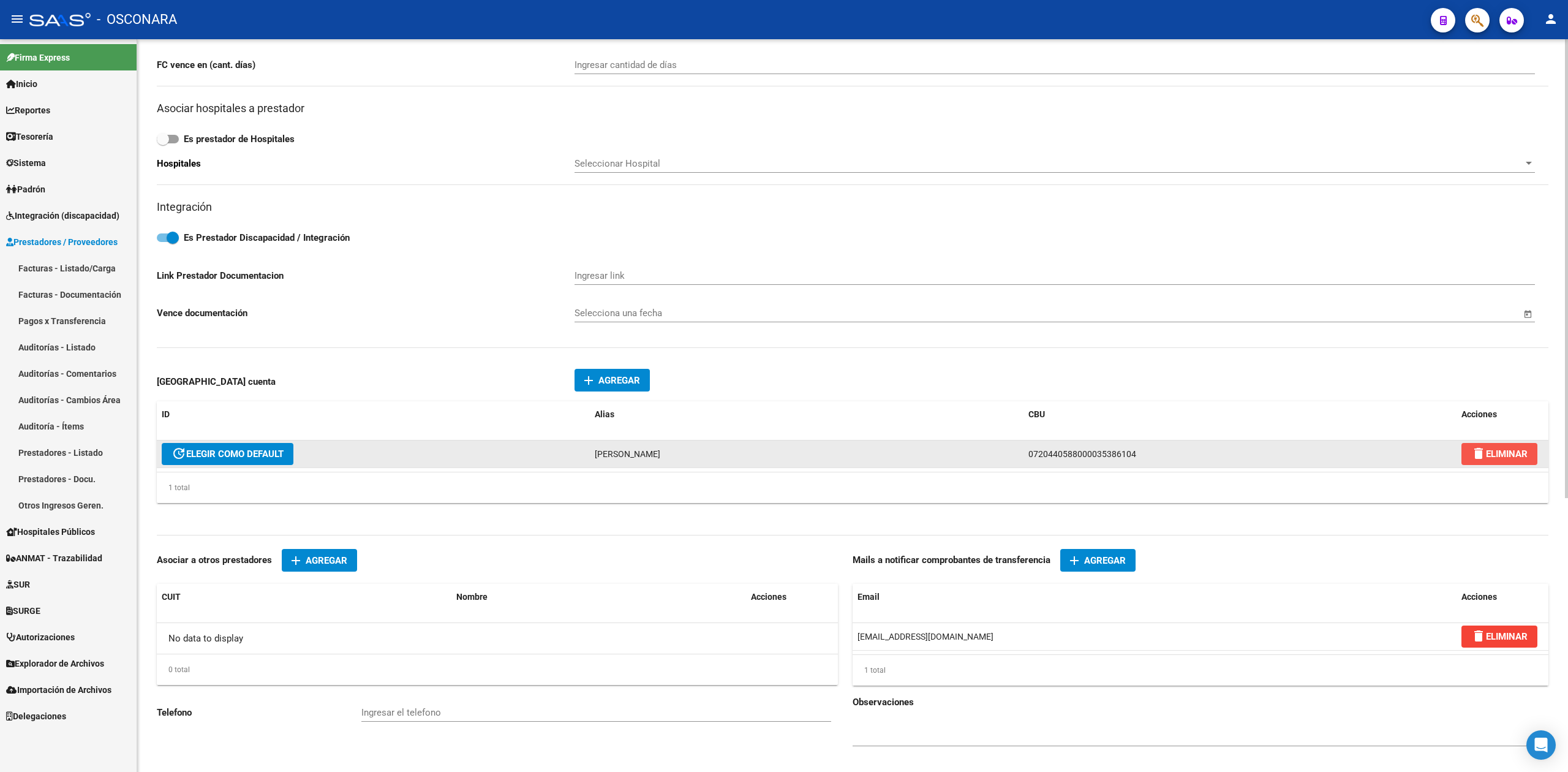
click at [1511, 461] on button "delete ELIMINAR" at bounding box center [1498, 453] width 76 height 22
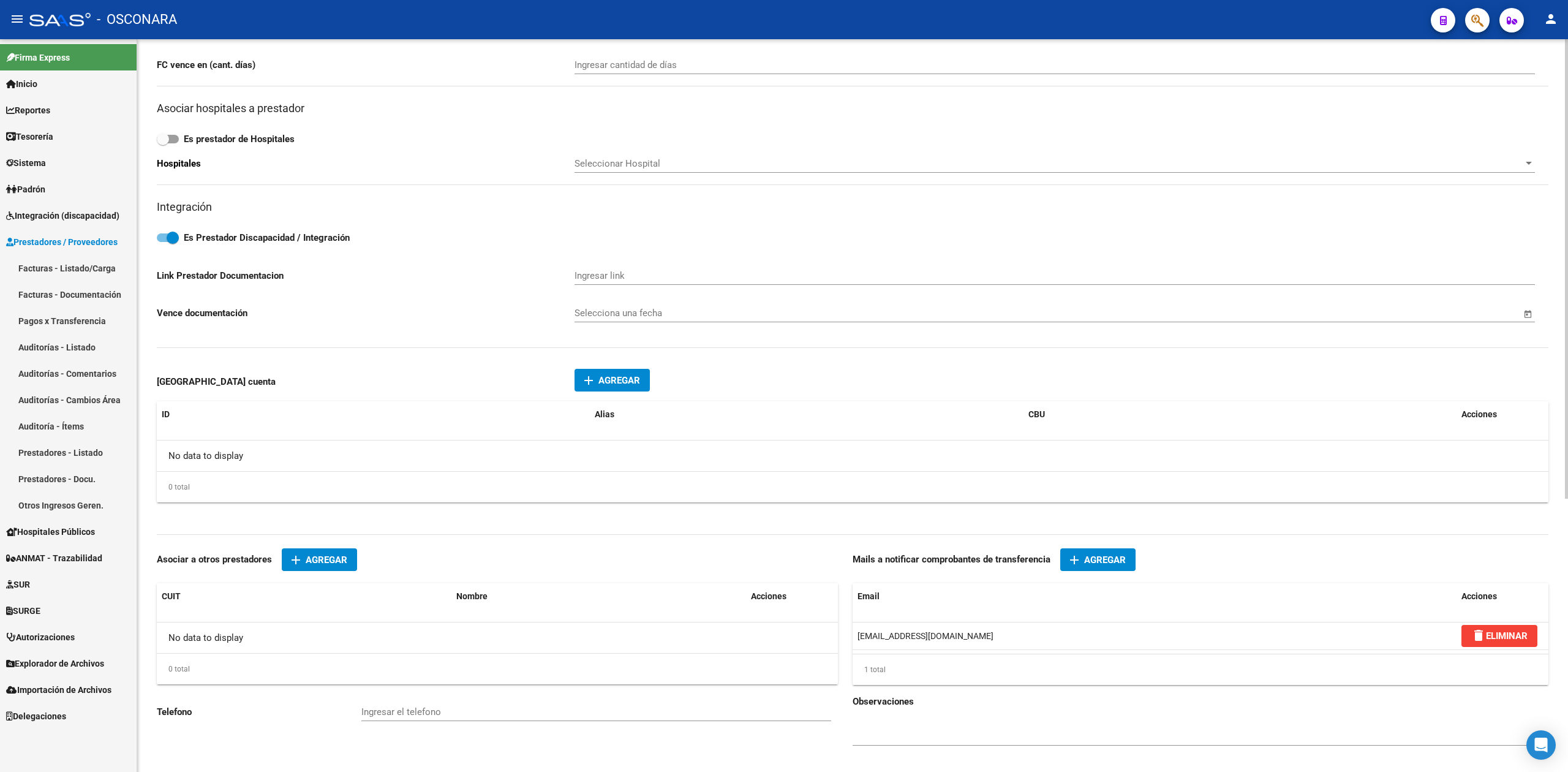
click at [616, 376] on span "Agregar" at bounding box center [619, 380] width 42 height 11
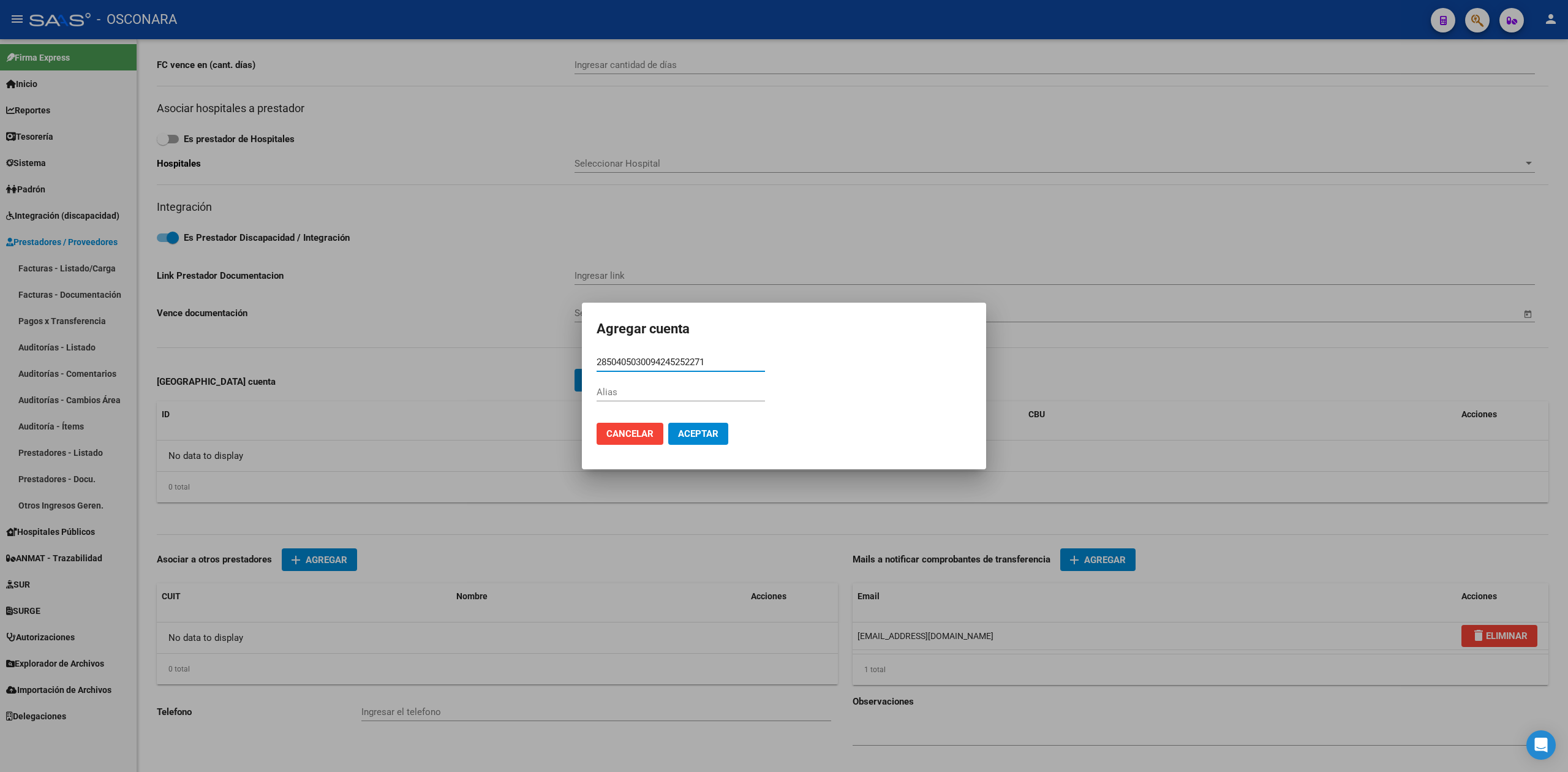
type input "2850405030094245252271"
click at [682, 399] on div "Alias" at bounding box center [680, 392] width 169 height 18
type input "0"
click at [704, 434] on span "Aceptar" at bounding box center [698, 434] width 40 height 11
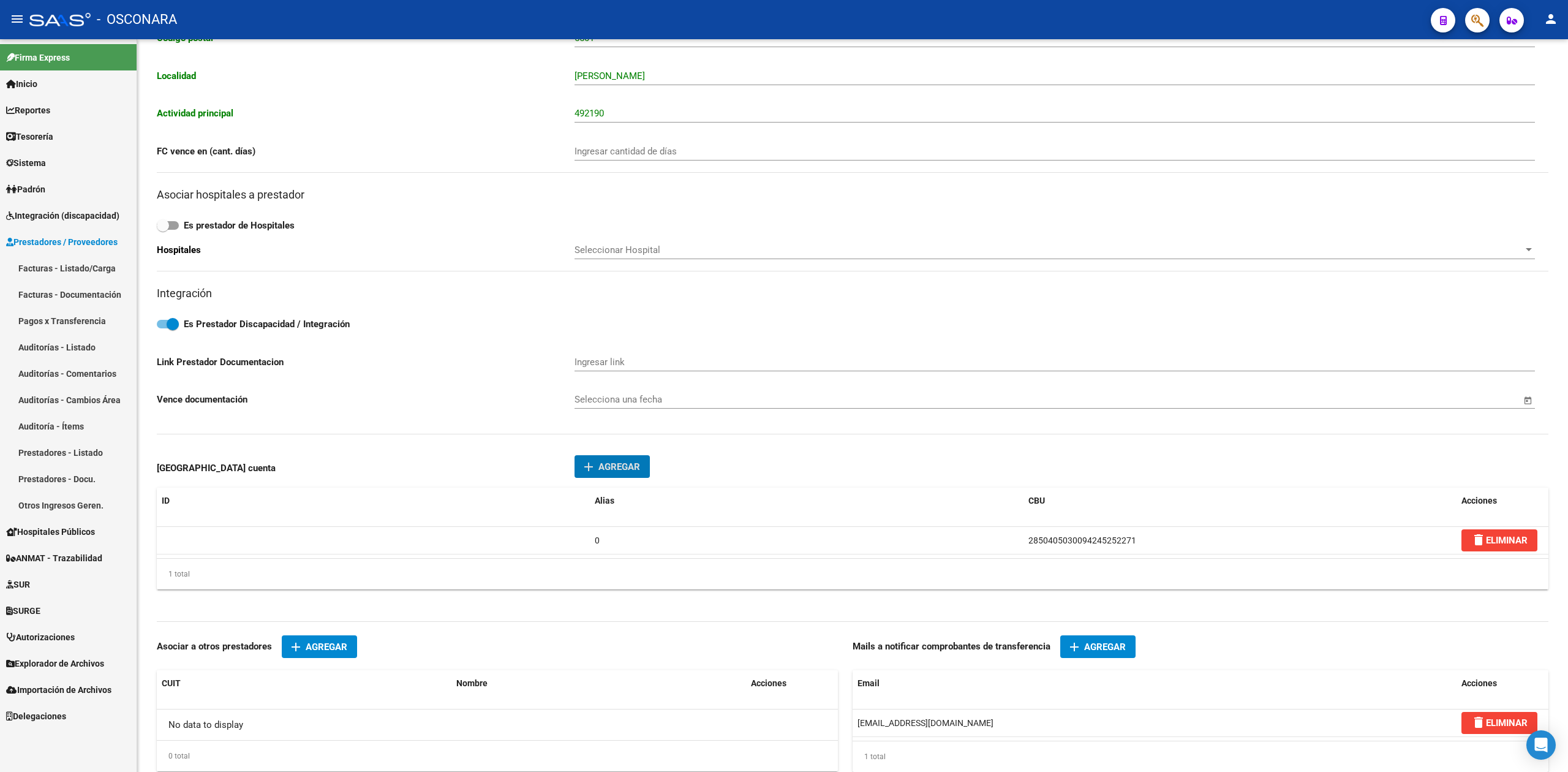
scroll to position [326, 0]
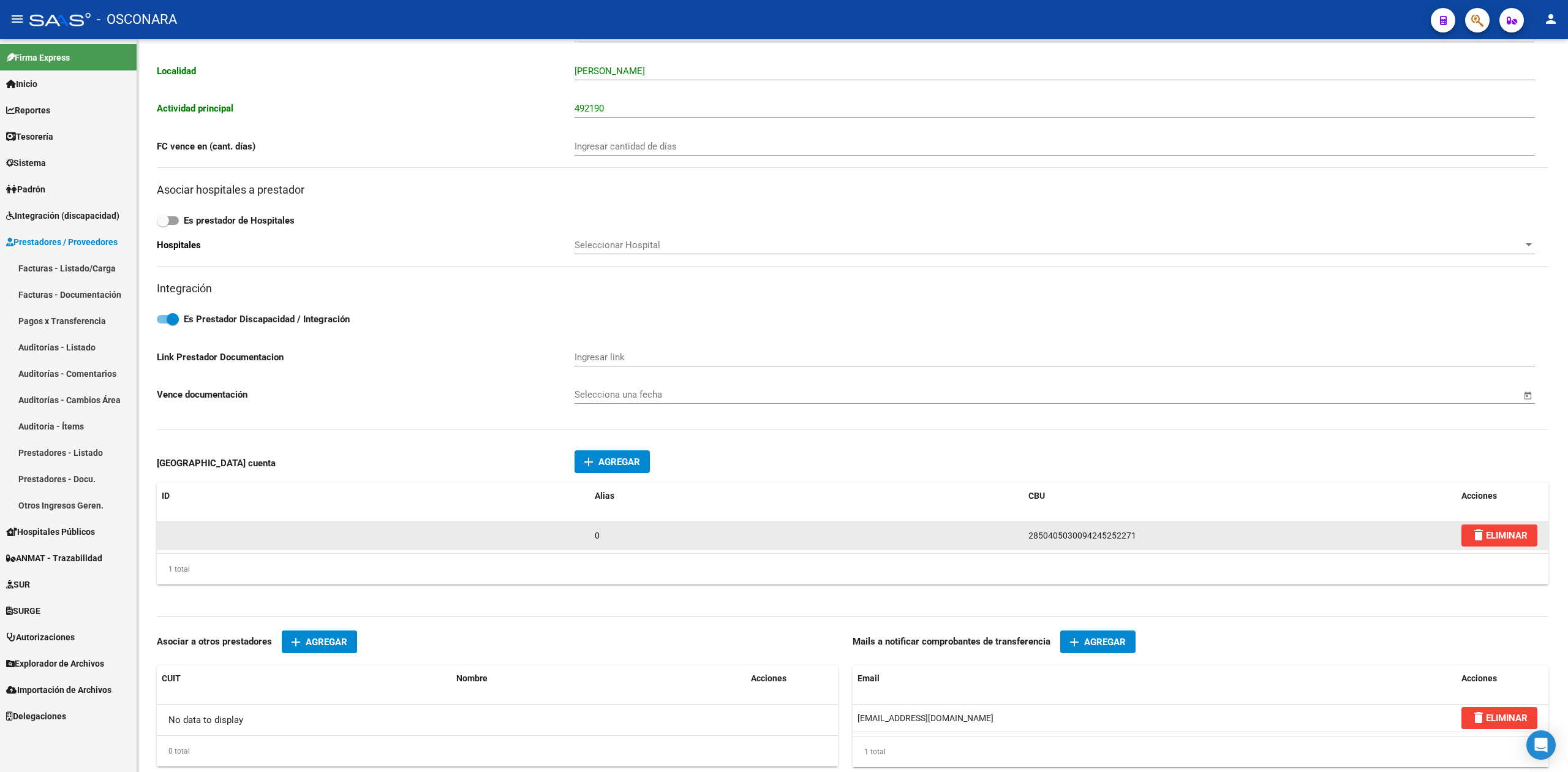
drag, startPoint x: 1166, startPoint y: 542, endPoint x: 1010, endPoint y: 546, distance: 156.1
click at [1010, 546] on div "0 2850405030094245252271 delete ELIMINAR" at bounding box center [852, 536] width 1391 height 28
copy div "2850405030094245252271"
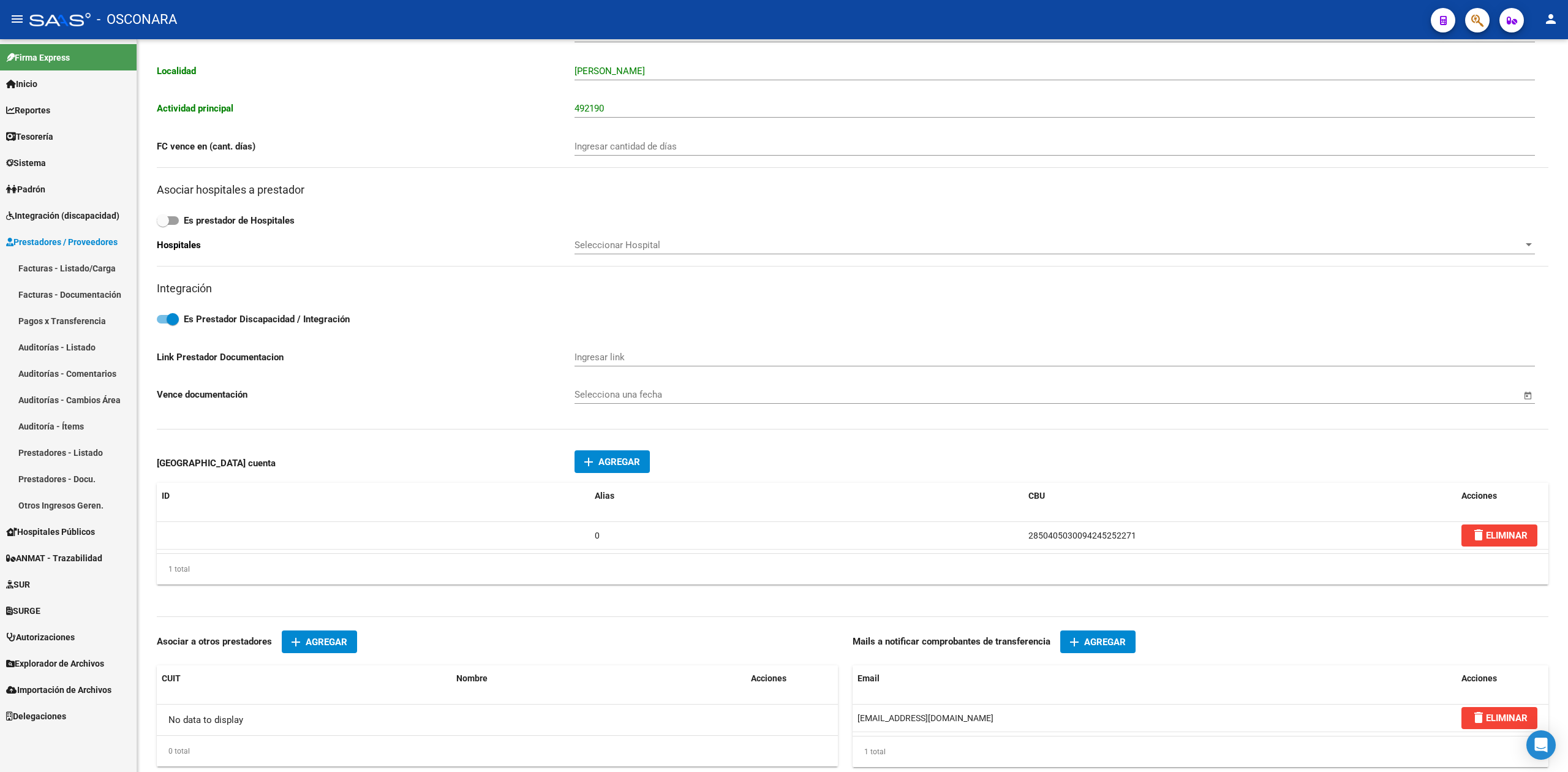
scroll to position [0, 0]
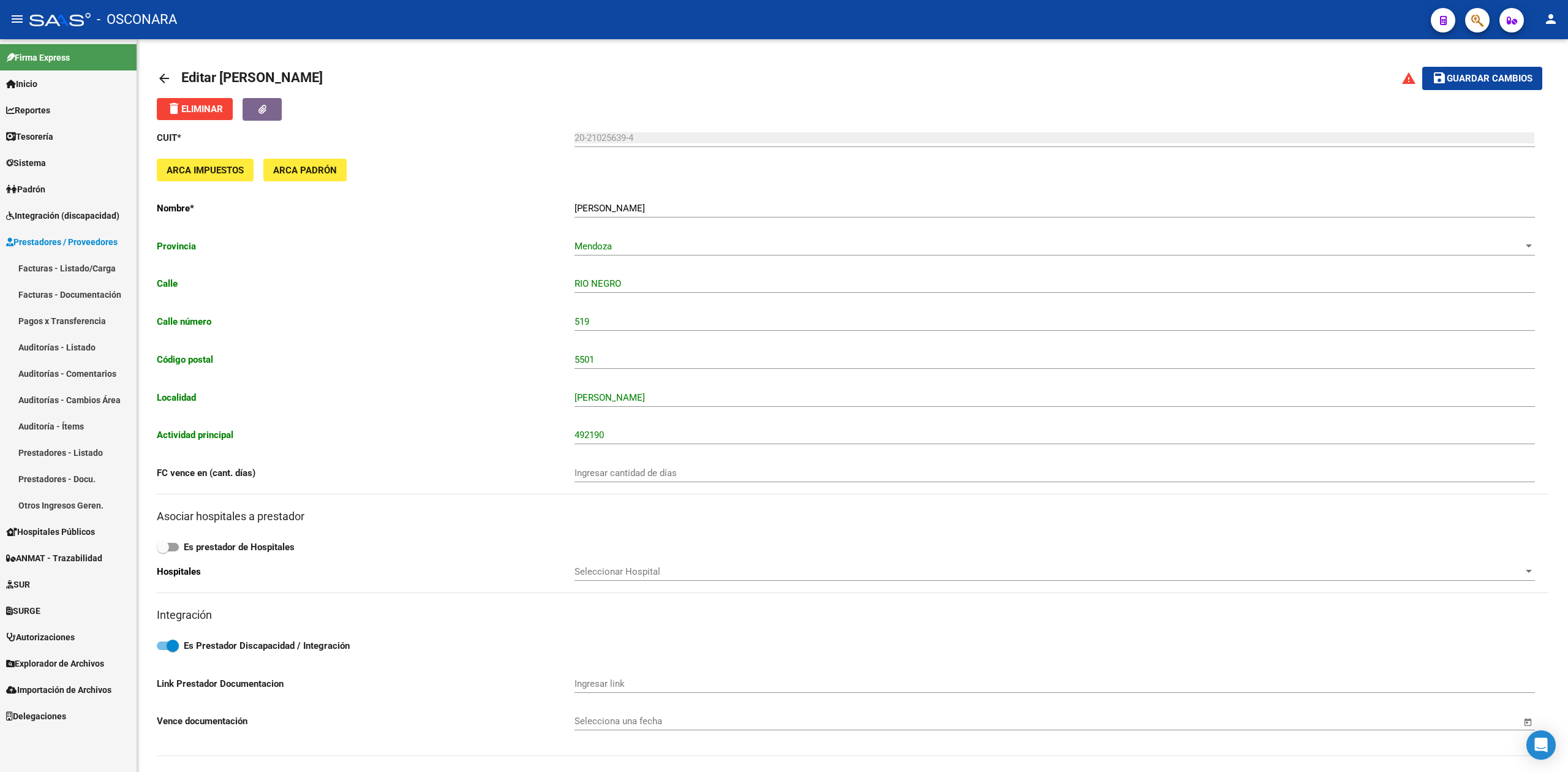
click at [1470, 66] on mat-toolbar-row "warning save Guardar cambios" at bounding box center [1399, 78] width 286 height 39
click at [1462, 80] on span "Guardar cambios" at bounding box center [1489, 79] width 85 height 11
click at [278, 113] on button "button" at bounding box center [262, 110] width 39 height 23
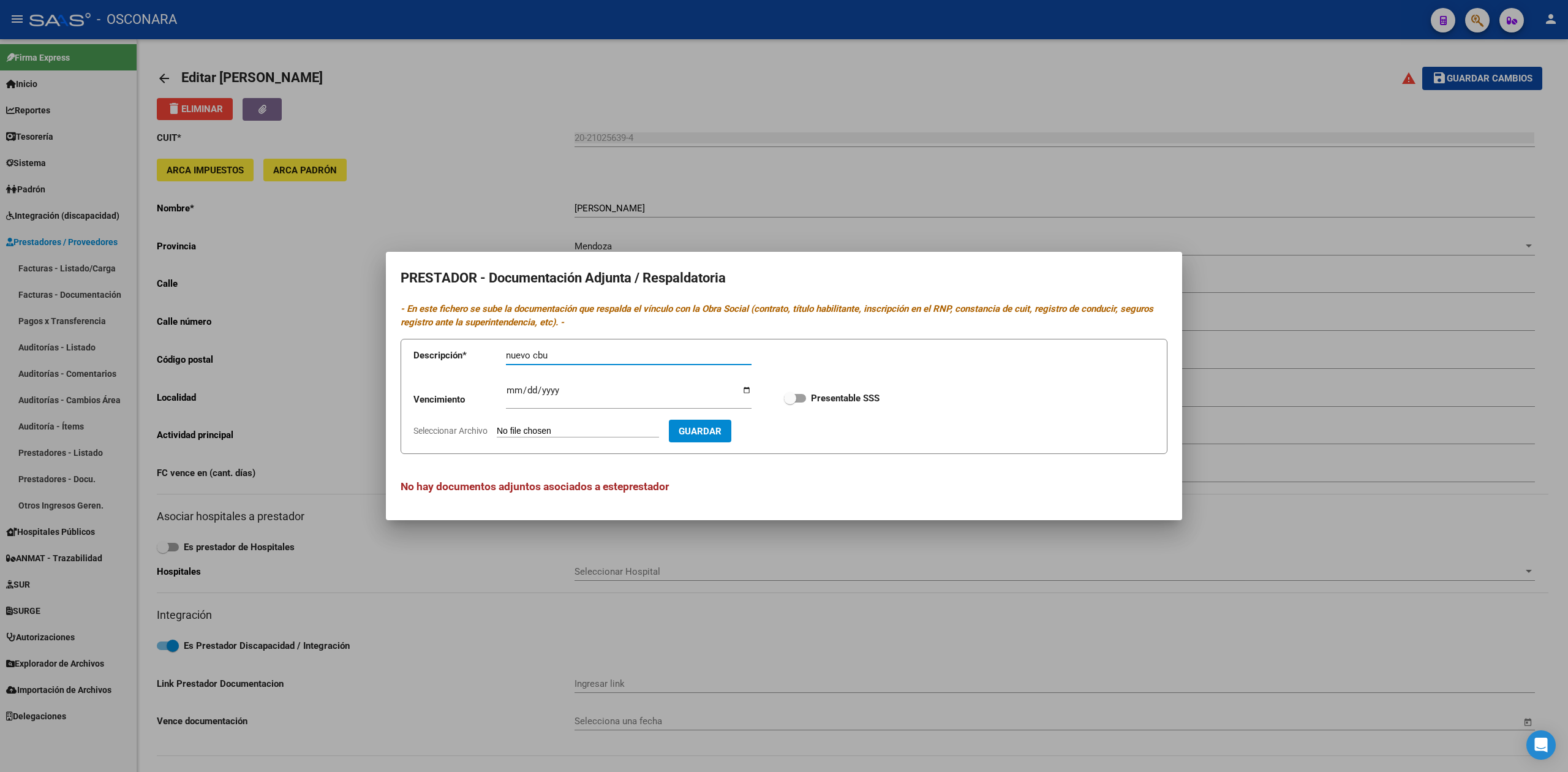
type input "nuevo cbu"
click at [576, 434] on input "Seleccionar Archivo" at bounding box center [577, 432] width 162 height 12
type input "C:\fakepath\[PERSON_NAME] - PLANILLA DATOS.pdf"
click at [801, 445] on form "Descripción * nuevo cbu Descripción Vencimiento Ingresar vencimiento Presentabl…" at bounding box center [784, 397] width 766 height 116
click at [793, 435] on span "Guardar" at bounding box center [771, 431] width 43 height 11
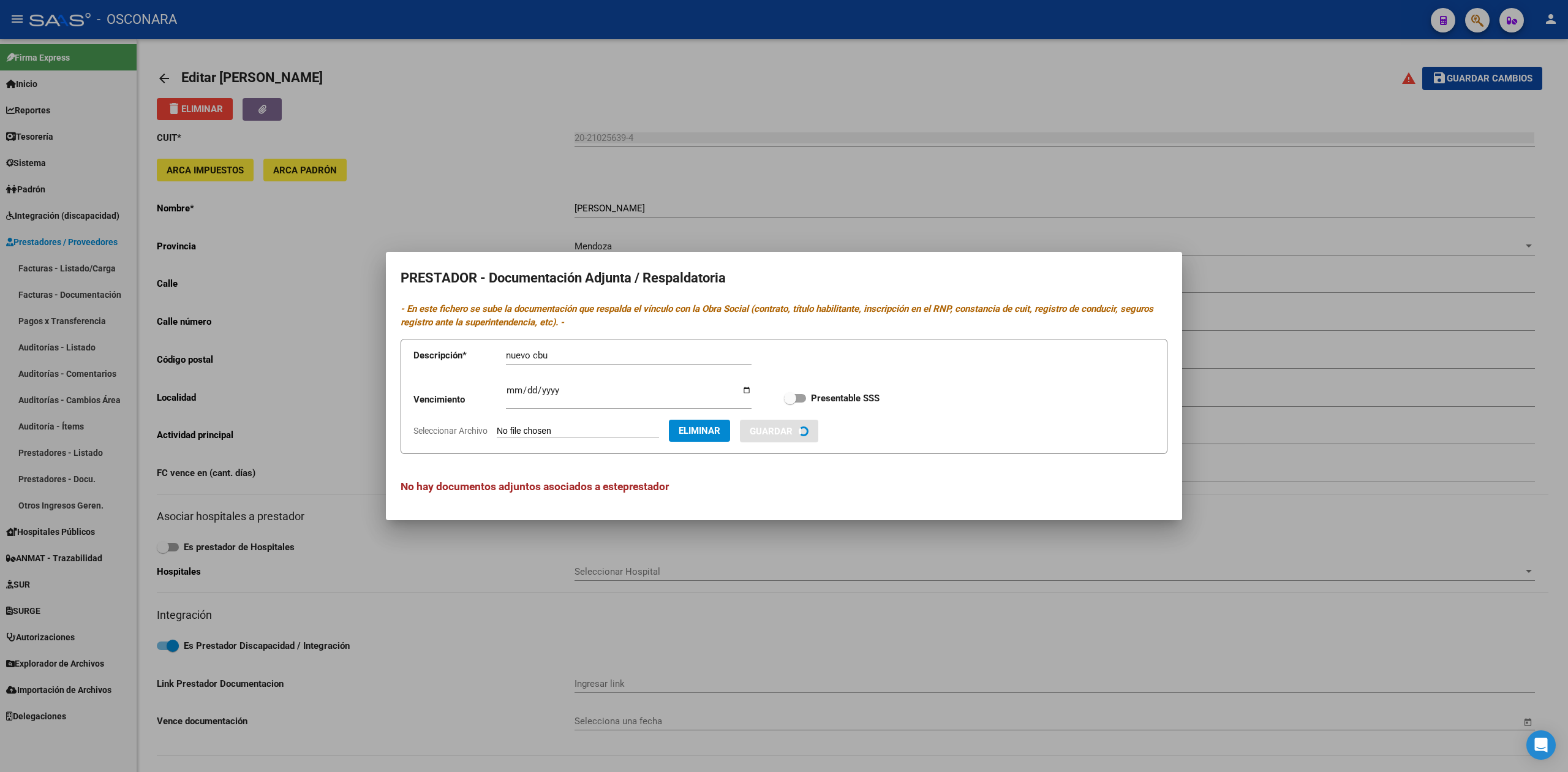
checkbox input "true"
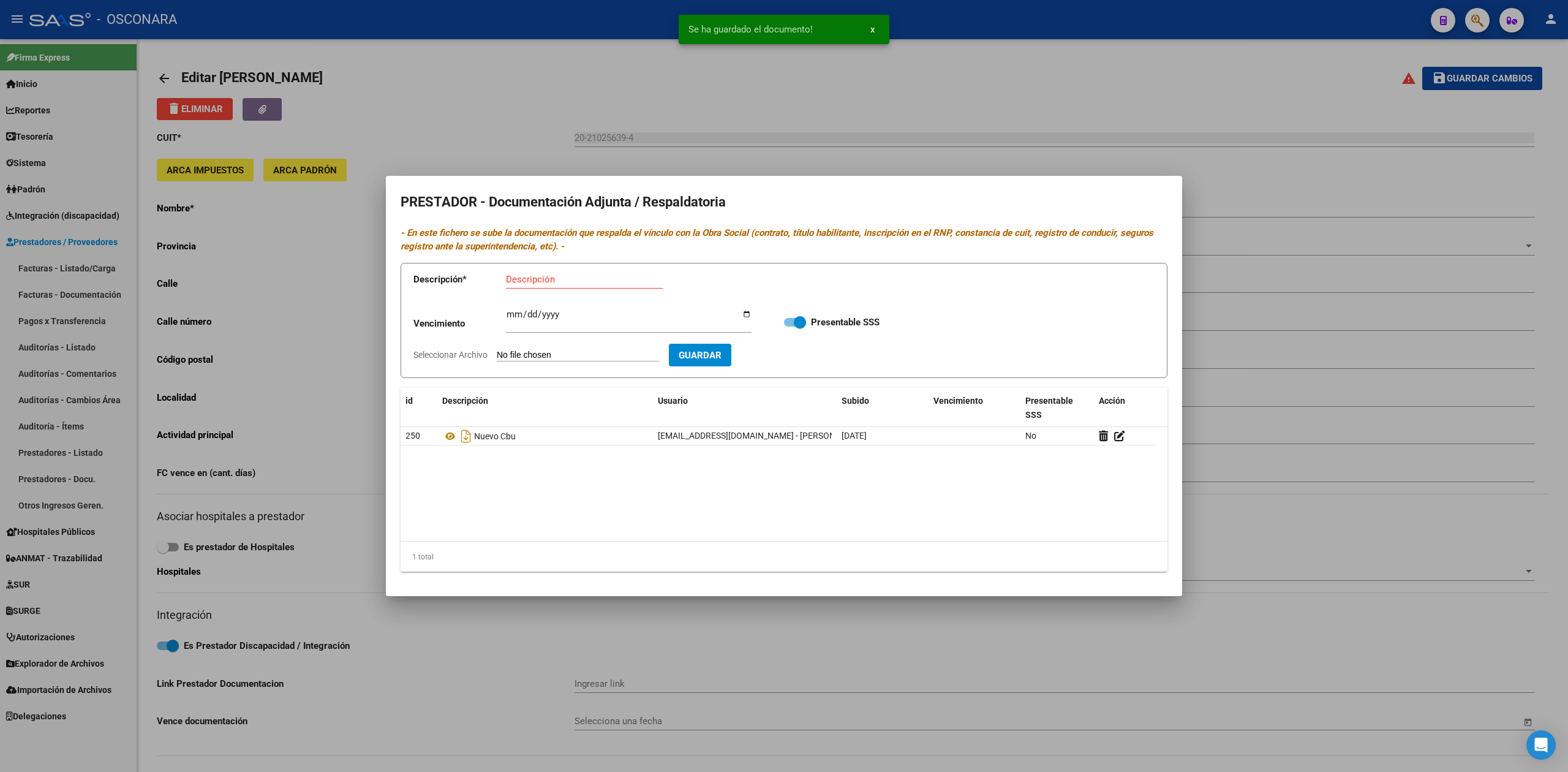
click at [1269, 319] on div at bounding box center [784, 386] width 1568 height 772
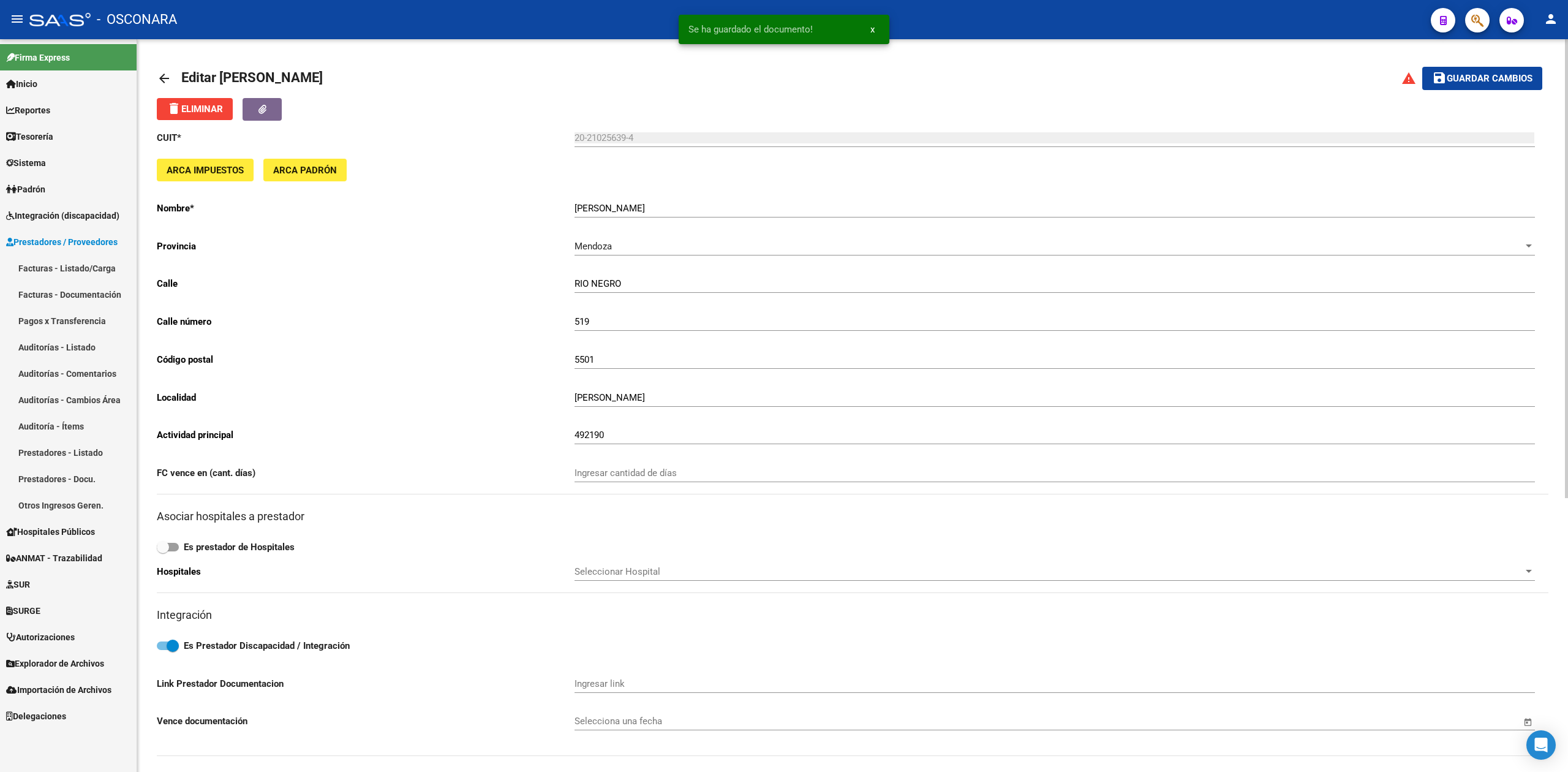
click at [1448, 82] on span "Guardar cambios" at bounding box center [1489, 79] width 85 height 11
drag, startPoint x: 662, startPoint y: 138, endPoint x: 499, endPoint y: 149, distance: 163.4
click at [499, 149] on div "CUIT * 20-21025639-4 Ingresar cuit ARCA Impuestos ARCA Padrón Nombre * [PERSON_…" at bounding box center [852, 539] width 1391 height 837
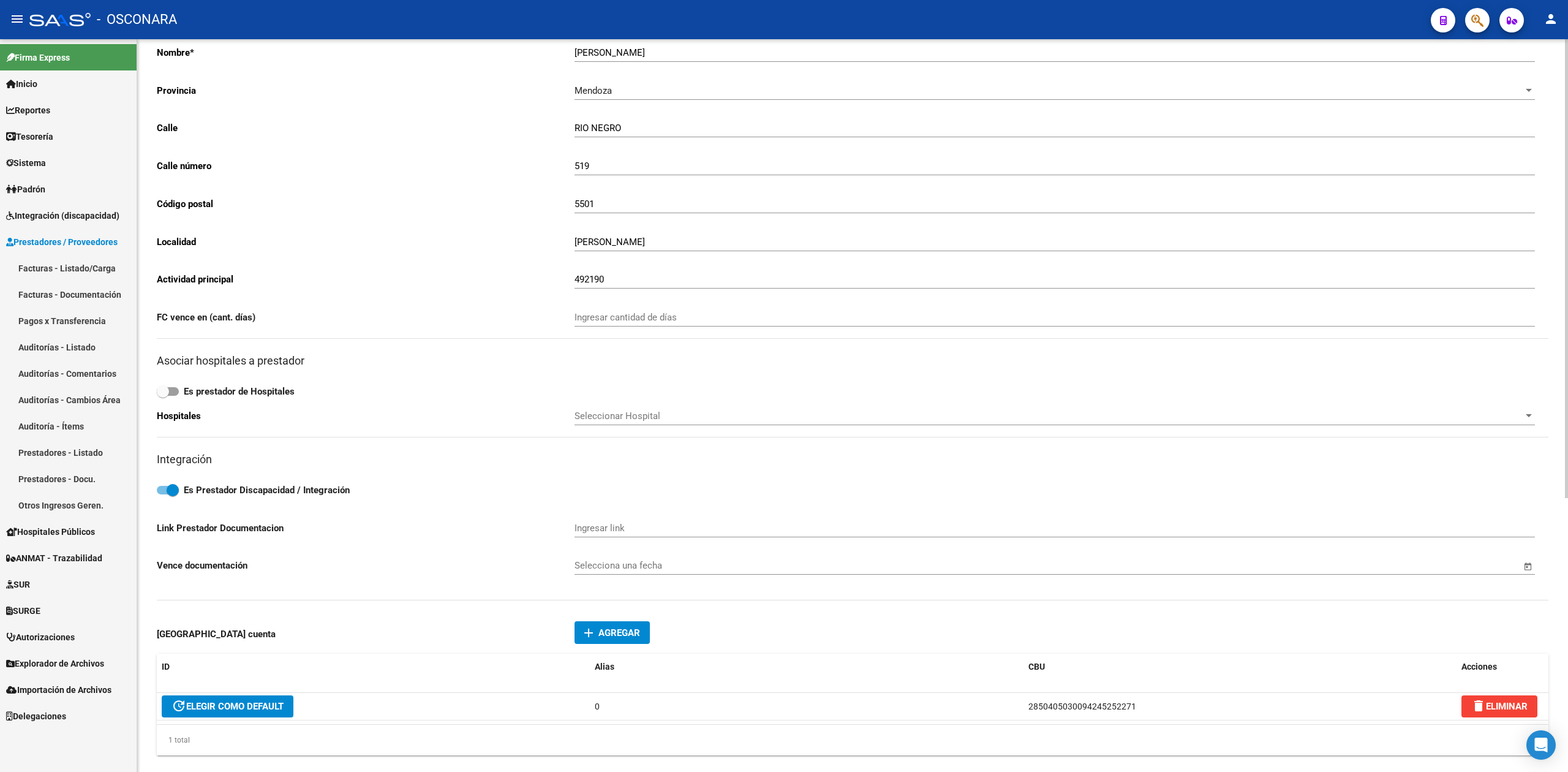
scroll to position [408, 0]
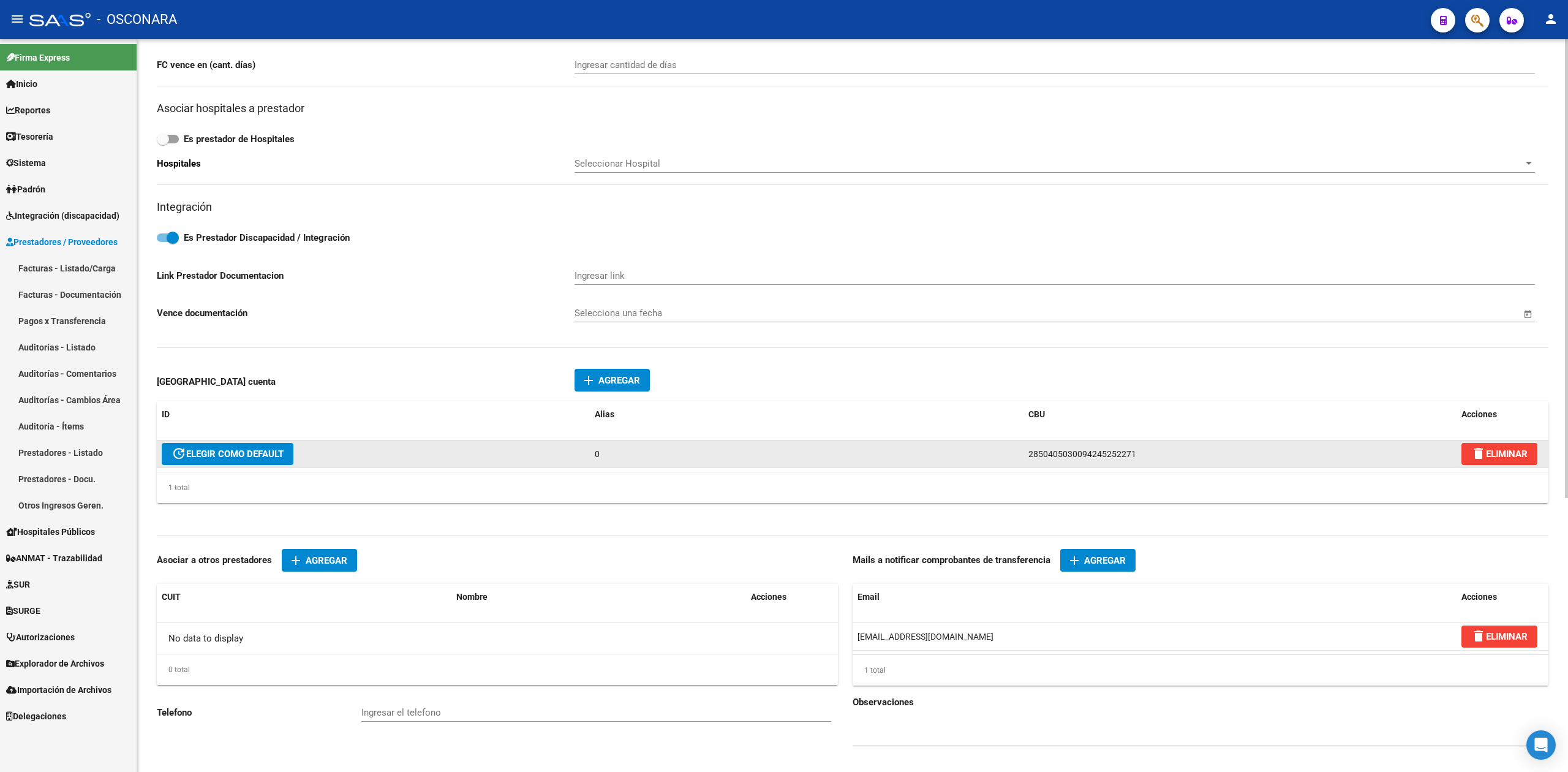
drag, startPoint x: 1145, startPoint y: 456, endPoint x: 1005, endPoint y: 469, distance: 140.6
click at [1005, 468] on div "update ELEGIR COMO DEFAULT 0 2850405030094245252271 delete ELIMINAR" at bounding box center [852, 454] width 1391 height 28
copy div "2850405030094245252271"
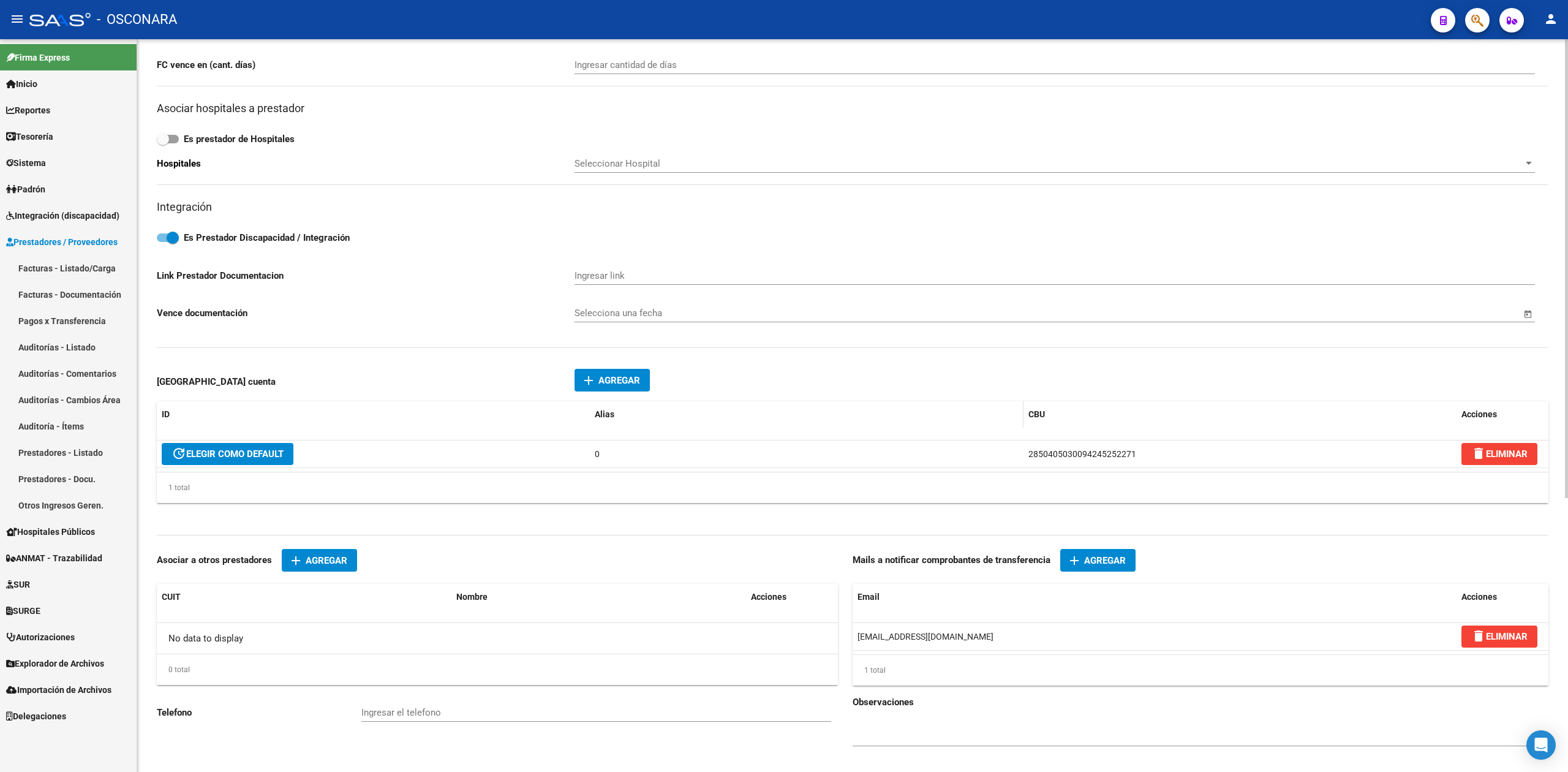
click at [983, 428] on datatable-header-cell "Alias" at bounding box center [805, 414] width 433 height 26
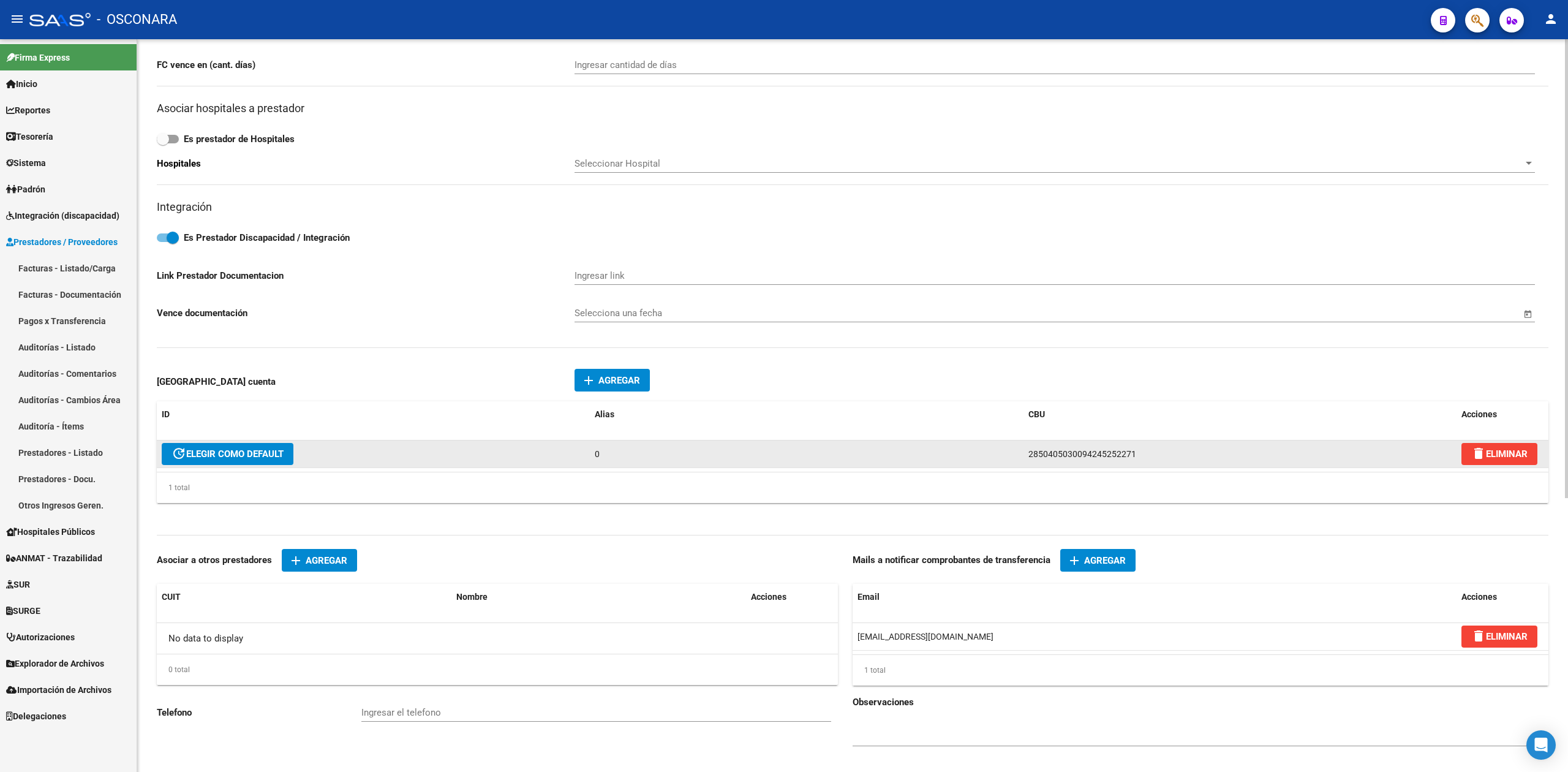
drag, startPoint x: 1027, startPoint y: 453, endPoint x: 1135, endPoint y: 449, distance: 108.1
click at [1135, 449] on datatable-body-cell "2850405030094245252271" at bounding box center [1240, 454] width 433 height 27
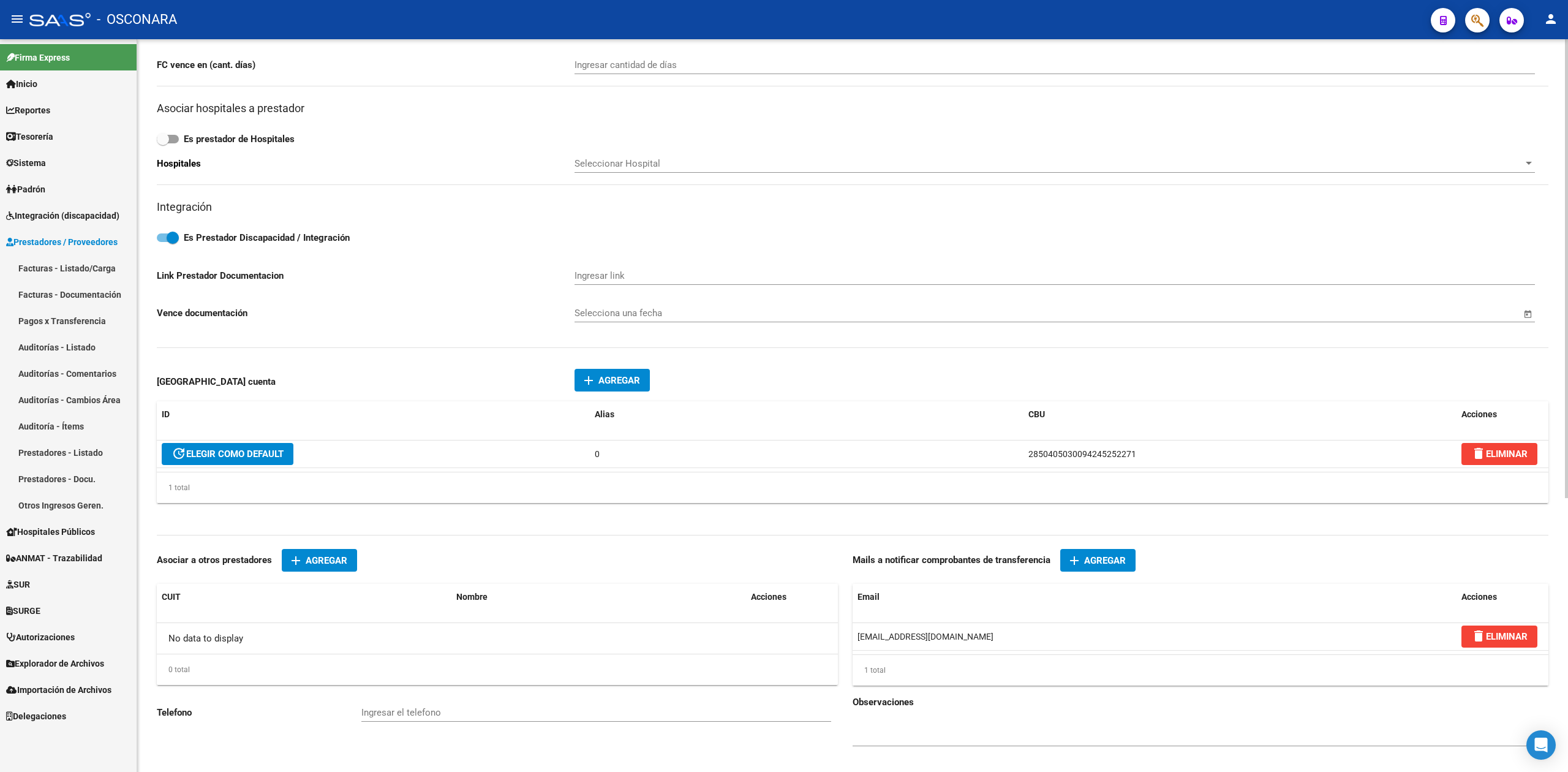
copy span "2850405030094245252271"
